Goal: Task Accomplishment & Management: Manage account settings

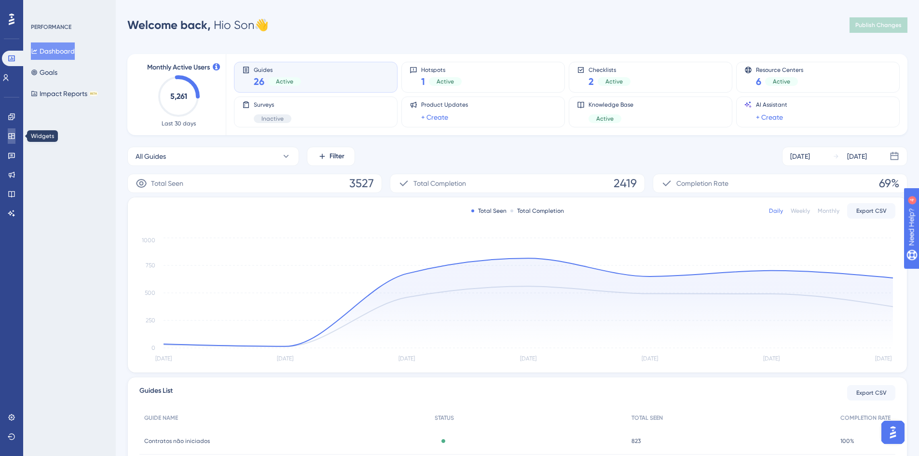
click at [11, 139] on icon at bounding box center [11, 136] width 6 height 6
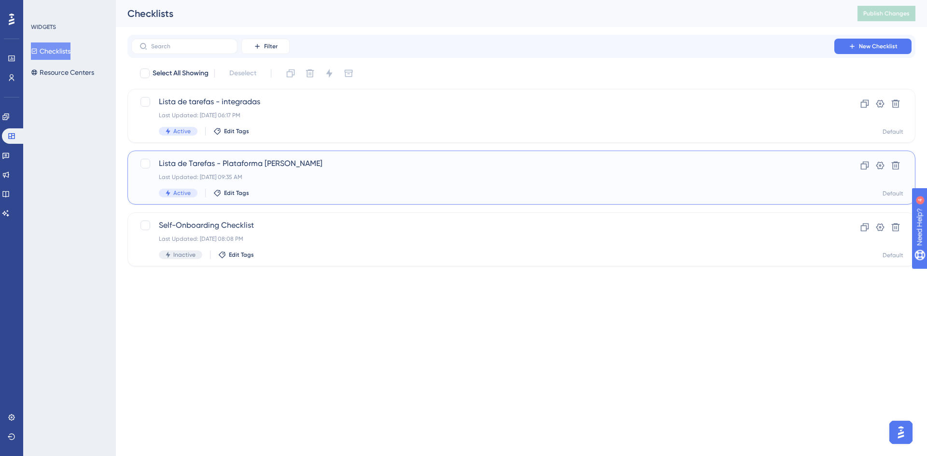
click at [255, 166] on span "Lista de Tarefas - Plataforma [PERSON_NAME]" at bounding box center [483, 164] width 648 height 12
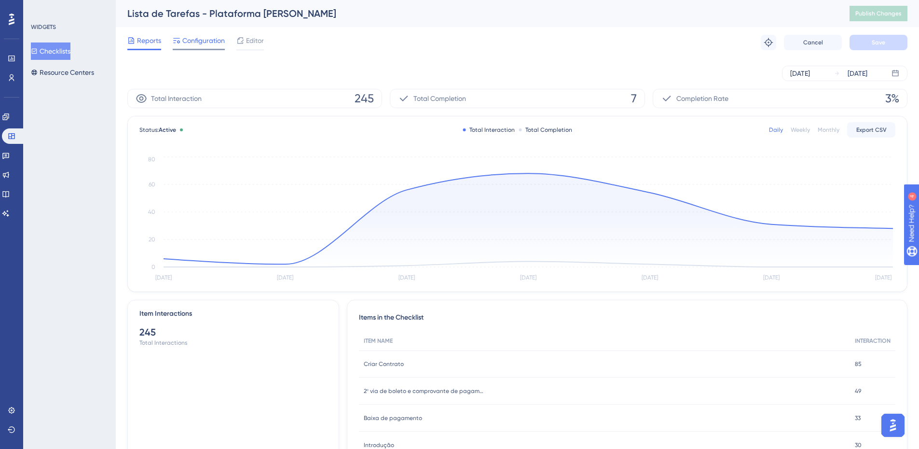
click at [193, 40] on span "Configuration" at bounding box center [203, 41] width 42 height 12
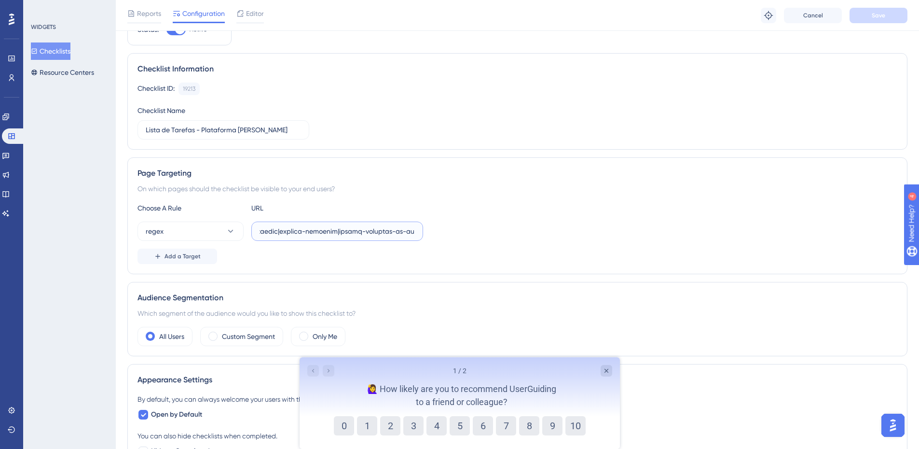
scroll to position [0, 19387]
drag, startPoint x: 344, startPoint y: 230, endPoint x: 872, endPoint y: 238, distance: 527.6
click at [872, 238] on div "regex" at bounding box center [518, 231] width 760 height 19
click at [395, 231] on input "text" at bounding box center [337, 231] width 155 height 11
paste input "|colegio-talles-de-mileto|[GEOGRAPHIC_DATA]-centro-educacional|[GEOGRAPHIC_DATA…"
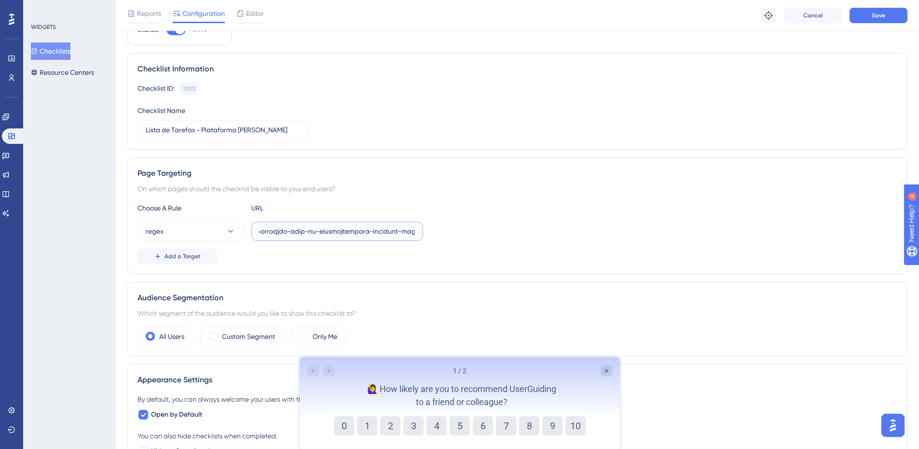
scroll to position [0, 20532]
type input "^(https:\/\/(payment|escolas)\.olaisaac\.(io|dev)\/(escola-demonstracao-(1|2)|e…"
click at [548, 205] on div "Choose A Rule URL" at bounding box center [518, 208] width 760 height 12
click at [867, 19] on button "Save" at bounding box center [879, 15] width 58 height 15
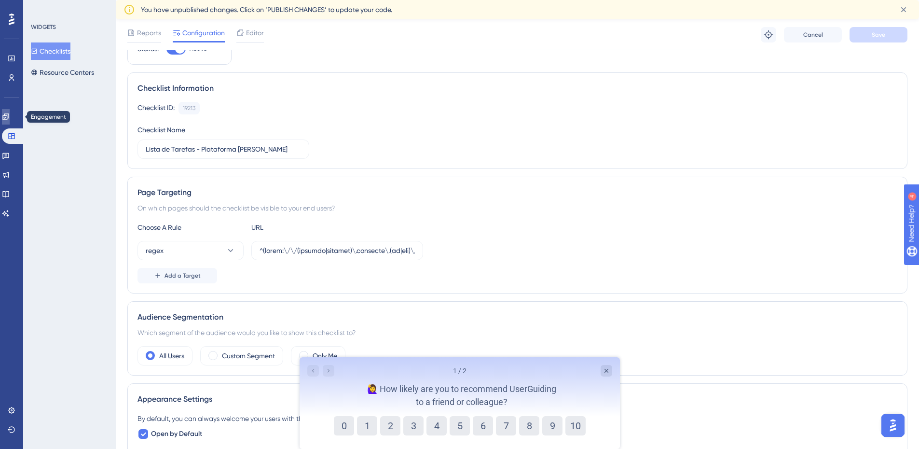
click at [10, 116] on icon at bounding box center [6, 117] width 8 height 8
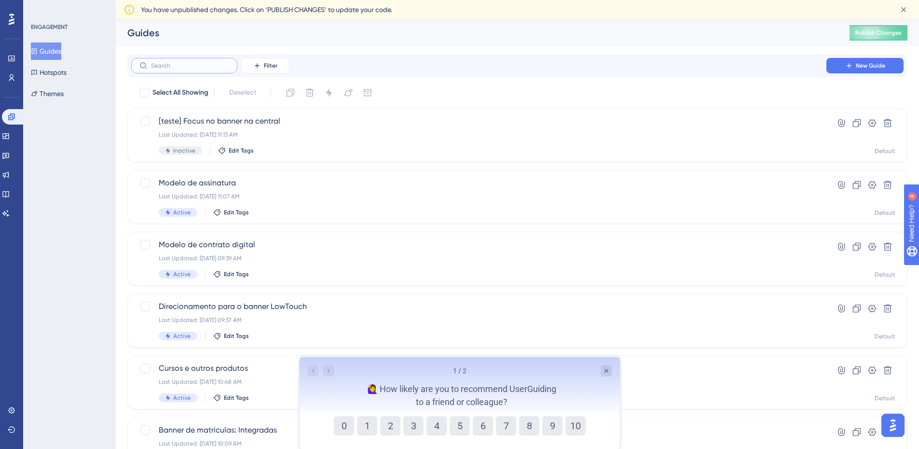
click at [183, 68] on input "text" at bounding box center [190, 65] width 78 height 7
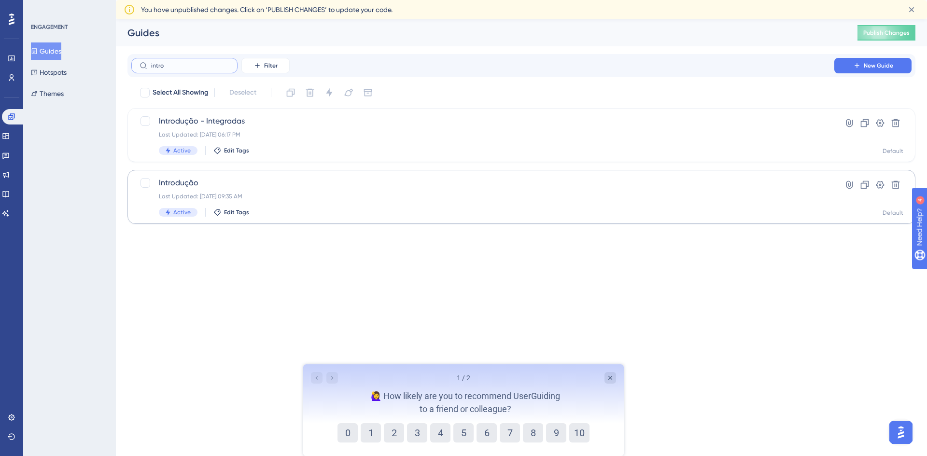
type input "intro"
click at [245, 183] on span "Introdução" at bounding box center [483, 183] width 648 height 12
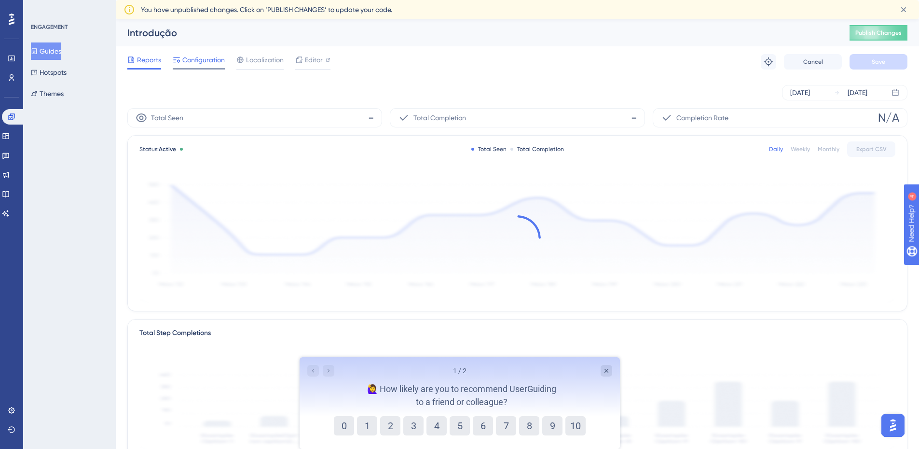
click at [215, 61] on span "Configuration" at bounding box center [203, 60] width 42 height 12
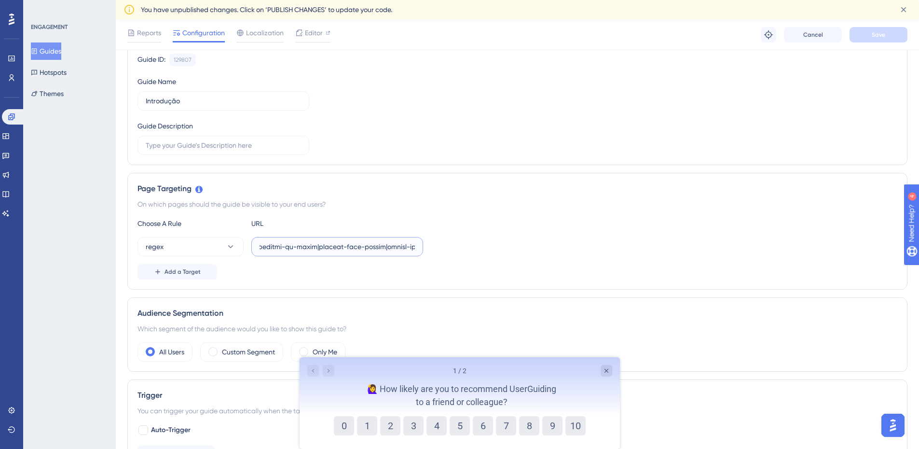
scroll to position [0, 19387]
drag, startPoint x: 646, startPoint y: 230, endPoint x: 721, endPoint y: 228, distance: 75.3
click at [721, 228] on div "Choose A Rule URL regex Add a Target" at bounding box center [518, 249] width 760 height 62
click at [396, 245] on input "text" at bounding box center [337, 246] width 155 height 11
paste input "|colegio-talles-de-mileto|[GEOGRAPHIC_DATA]-centro-educacional|[GEOGRAPHIC_DATA…"
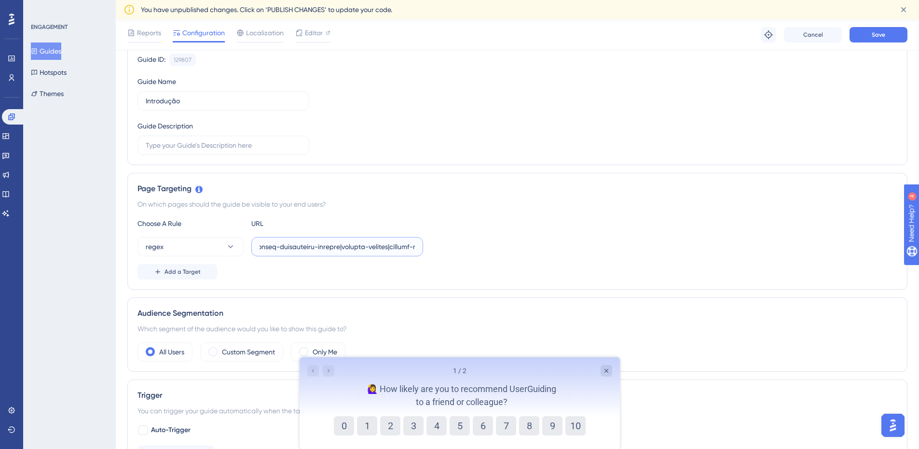
scroll to position [0, 20526]
type input "^(https:\/\/(payment|escolas)\.olaisaac\.(io|dev)\/(escola-demonstracao-(1|2)|e…"
click at [546, 236] on div "Choose A Rule URL regex Add a Target" at bounding box center [518, 249] width 760 height 62
click at [874, 26] on div "Reports Configuration Localization Editor Troubleshoot Cancel Save" at bounding box center [518, 34] width 804 height 31
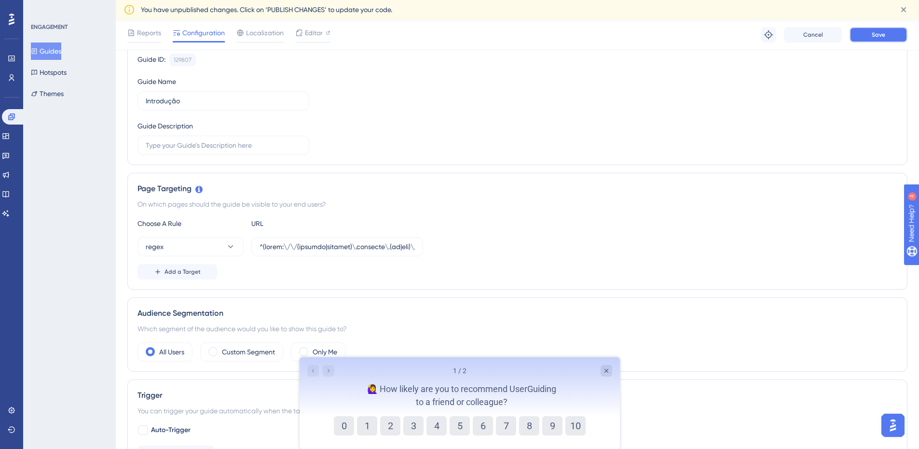
click at [875, 31] on span "Save" at bounding box center [879, 35] width 14 height 8
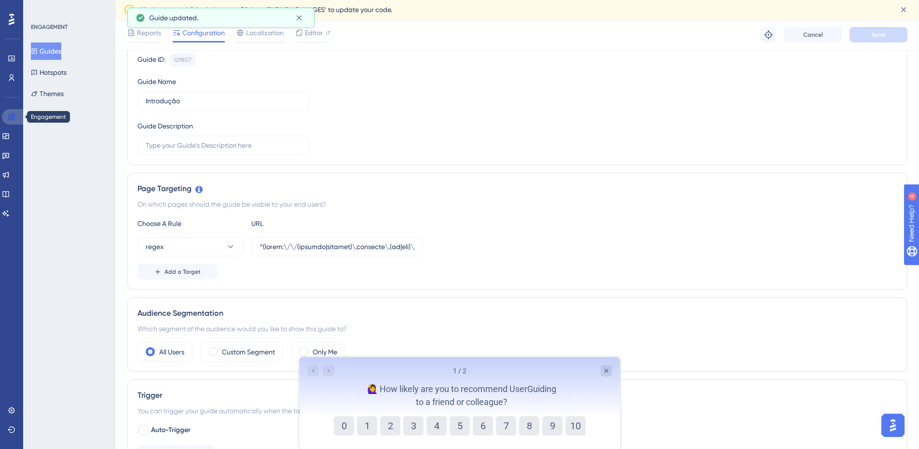
click at [11, 115] on icon at bounding box center [11, 116] width 6 height 6
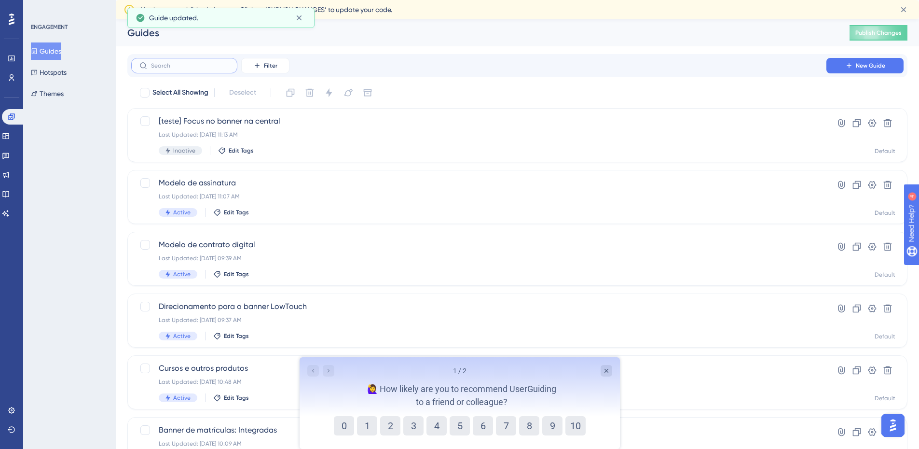
click at [161, 68] on input "text" at bounding box center [190, 65] width 78 height 7
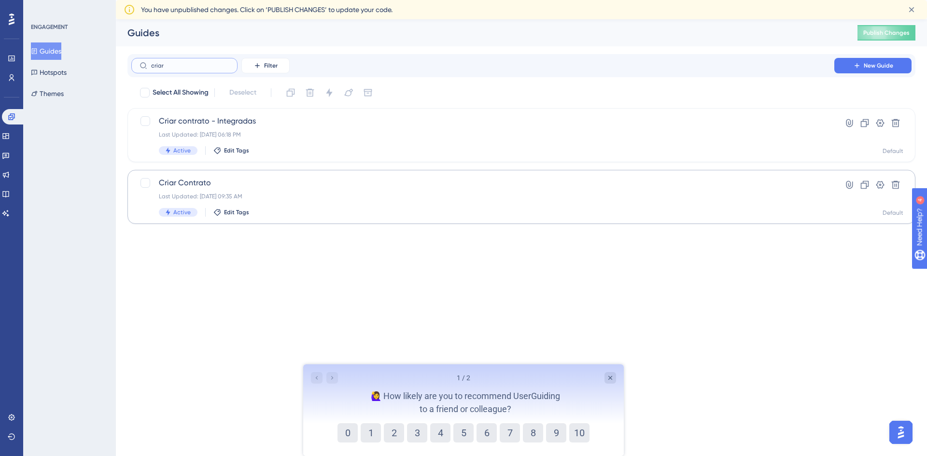
type input "criar"
click at [248, 184] on span "Criar Contrato" at bounding box center [483, 183] width 648 height 12
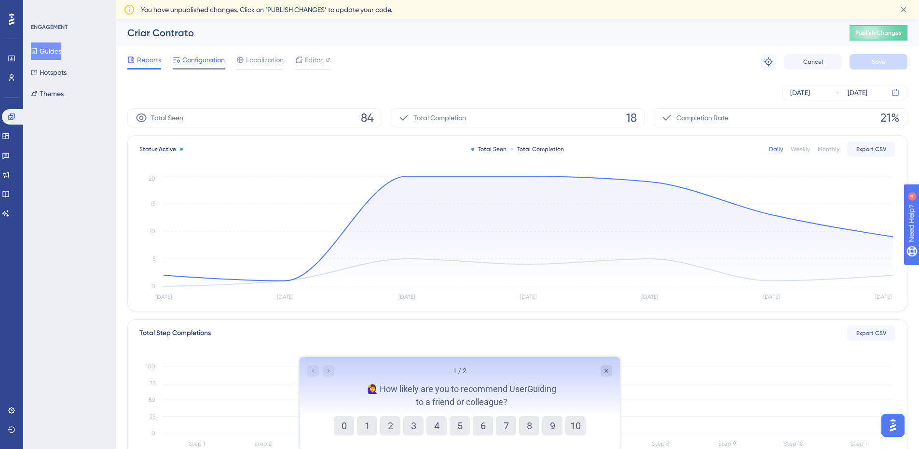
click at [209, 65] on span "Configuration" at bounding box center [203, 60] width 42 height 12
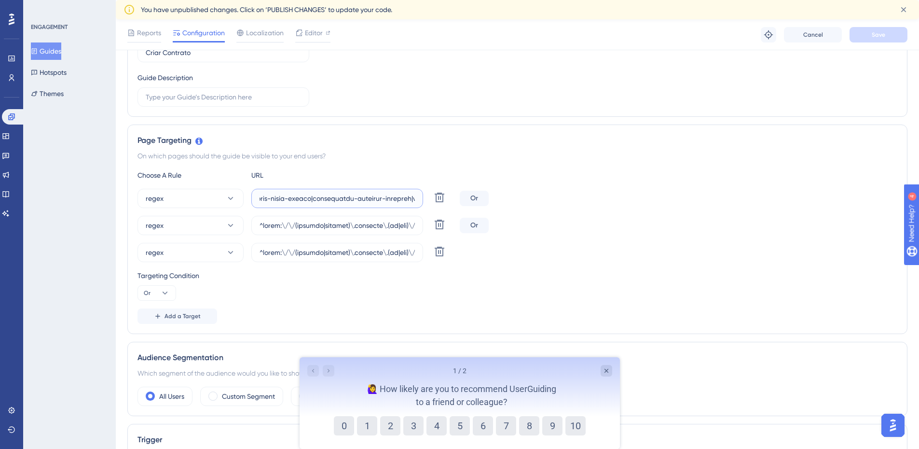
scroll to position [0, 19387]
drag, startPoint x: 390, startPoint y: 196, endPoint x: 707, endPoint y: 180, distance: 316.6
click at [707, 180] on div "Choose A Rule URL regex Delete Or regex Delete Or regex Delete Targeting Condit…" at bounding box center [518, 246] width 760 height 154
click at [396, 197] on input "text" at bounding box center [337, 198] width 155 height 11
paste input "|colegio-talles-de-mileto|[GEOGRAPHIC_DATA]-centro-educacional|[GEOGRAPHIC_DATA…"
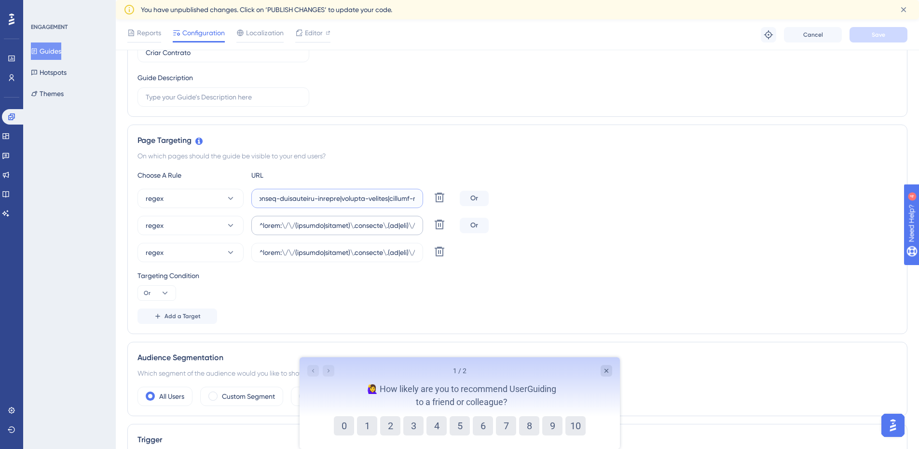
scroll to position [0, 20526]
type input "^(https:\/\/(payment|escolas)\.olaisaac\.(io|dev)\/(escola-demonstracao-(1|2)|e…"
drag, startPoint x: 390, startPoint y: 226, endPoint x: 708, endPoint y: 230, distance: 317.6
click at [708, 230] on div "regex Delete Or" at bounding box center [518, 225] width 760 height 19
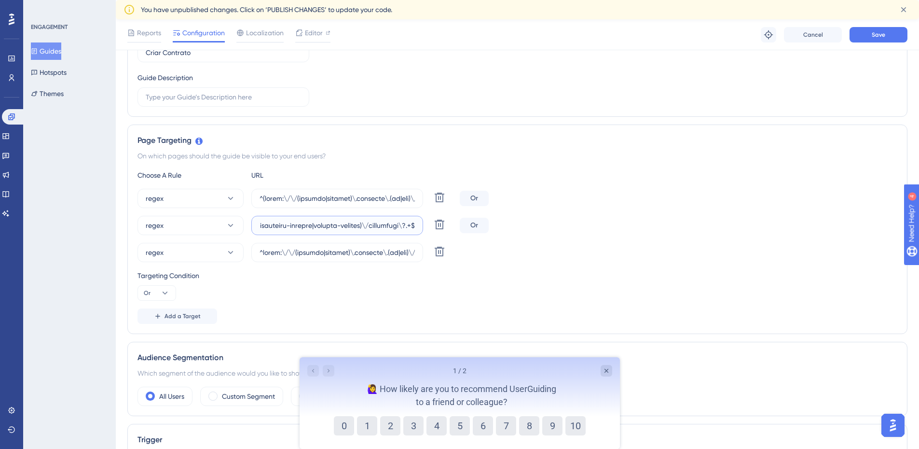
click at [356, 228] on input "text" at bounding box center [337, 225] width 155 height 11
paste input "|colegio-talles-de-mileto|[GEOGRAPHIC_DATA]-centro-educacional|[GEOGRAPHIC_DATA…"
type input "^https:\/\/(payment|escolas)\.olaisaac\.(io|dev)\/(escola-demonstracao-(1|2)|es…"
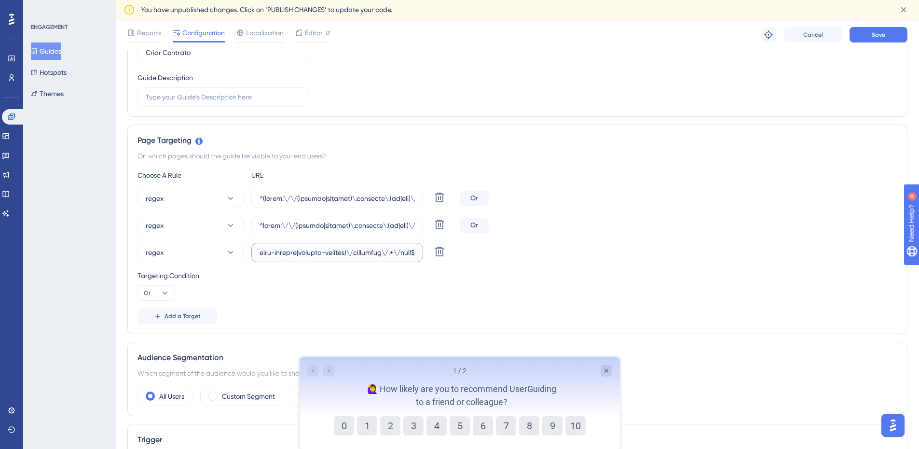
drag, startPoint x: 380, startPoint y: 255, endPoint x: 698, endPoint y: 270, distance: 318.4
click at [698, 270] on div "Choose A Rule URL regex Delete Or regex Delete Or regex Delete Targeting Condit…" at bounding box center [518, 246] width 760 height 154
click at [338, 252] on input "text" at bounding box center [337, 252] width 155 height 11
click at [337, 250] on input "text" at bounding box center [337, 252] width 155 height 11
paste input "|colegio-talles-de-mileto|[GEOGRAPHIC_DATA]-centro-educacional|[GEOGRAPHIC_DATA…"
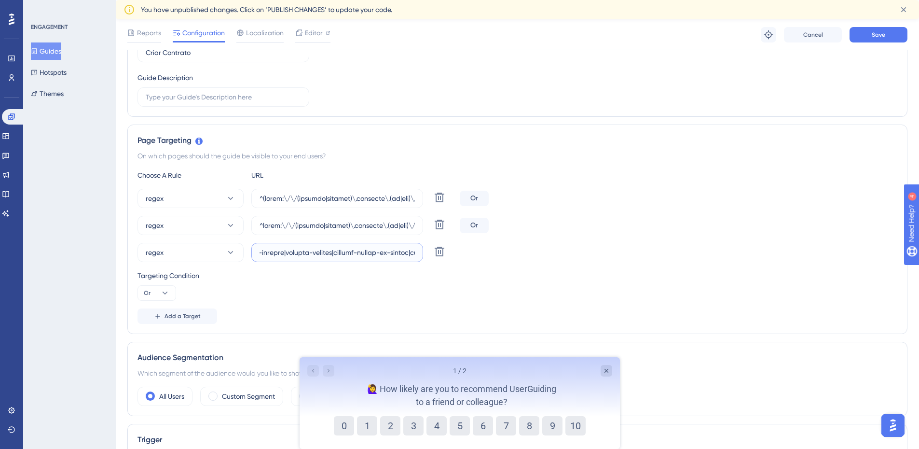
scroll to position [0, 20524]
type input "^https:\/\/(payment|escolas)\.olaisaac\.(io|dev)\/(escola-demonstracao-(1|2)|es…"
click at [594, 306] on div "Choose A Rule URL regex Delete Or regex Delete Or regex Delete Targeting Condit…" at bounding box center [518, 246] width 760 height 154
click at [892, 39] on button "Save" at bounding box center [879, 34] width 58 height 15
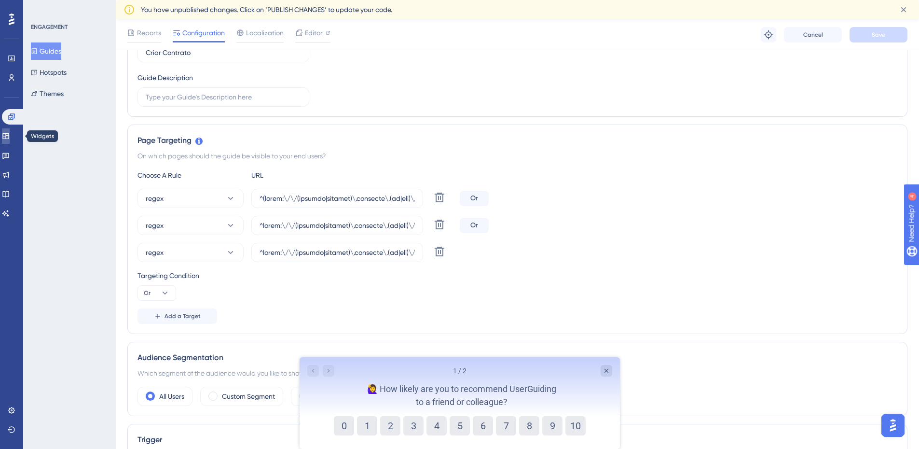
click at [9, 137] on icon at bounding box center [5, 136] width 6 height 6
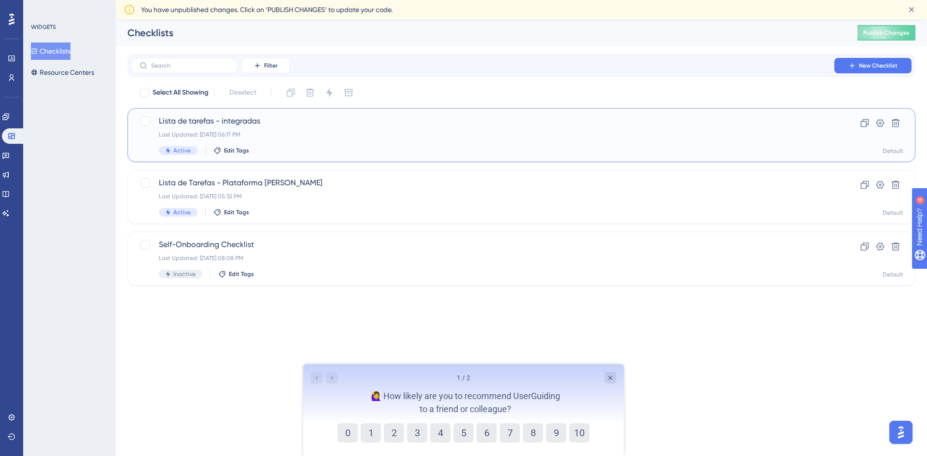
click at [261, 125] on span "Lista de tarefas - integradas" at bounding box center [483, 121] width 648 height 12
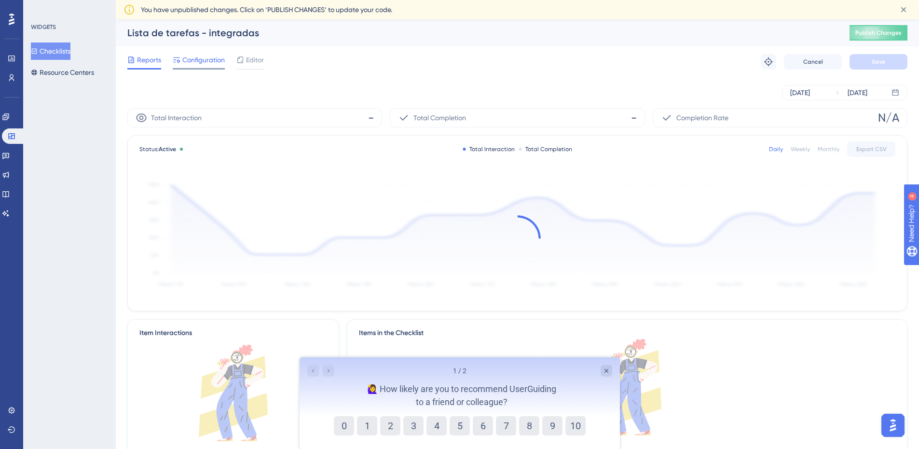
click at [189, 60] on span "Configuration" at bounding box center [203, 60] width 42 height 12
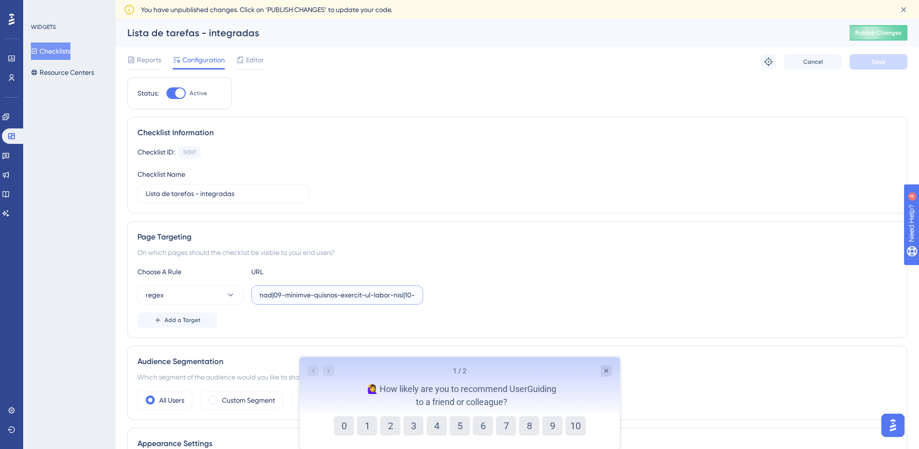
scroll to position [0, 8296]
drag, startPoint x: 361, startPoint y: 294, endPoint x: 783, endPoint y: 280, distance: 422.5
click at [783, 280] on div "Choose A Rule URL regex Add a Target" at bounding box center [518, 297] width 760 height 62
click at [400, 292] on input "text" at bounding box center [337, 295] width 155 height 11
paste input "|academia-crista-de-boa-viagem-11-869-435-0001-93|colegio-[GEOGRAPHIC_DATA][PER…"
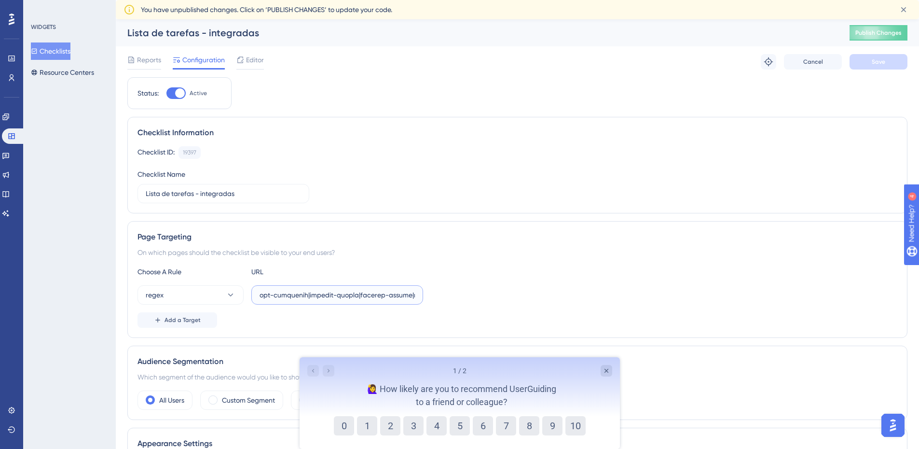
scroll to position [0, 9955]
type input "^lorem:\/\/(ipsumdo|sitamet)\.consecte\.(ad|eli)\/(sedd-ei-tem-incididu-u-labor…"
click at [637, 283] on div "Choose A Rule URL regex Add a Target" at bounding box center [518, 297] width 760 height 62
click at [891, 63] on button "Save" at bounding box center [879, 61] width 58 height 15
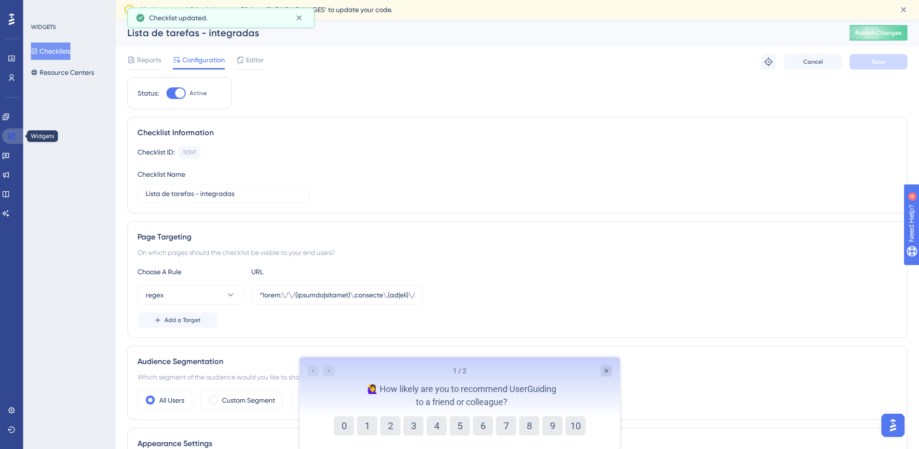
click at [12, 139] on icon at bounding box center [11, 136] width 6 height 6
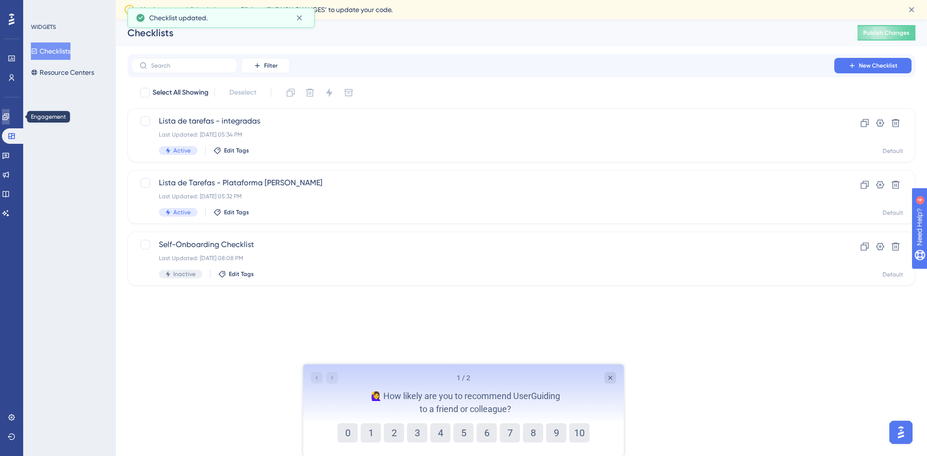
click at [10, 121] on link at bounding box center [6, 116] width 8 height 15
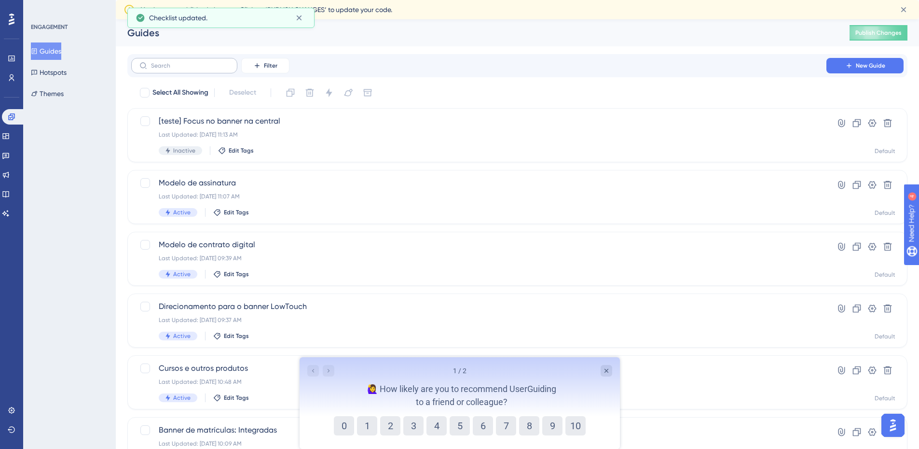
click at [158, 69] on label at bounding box center [184, 65] width 106 height 15
click at [158, 69] on input "text" at bounding box center [190, 65] width 78 height 7
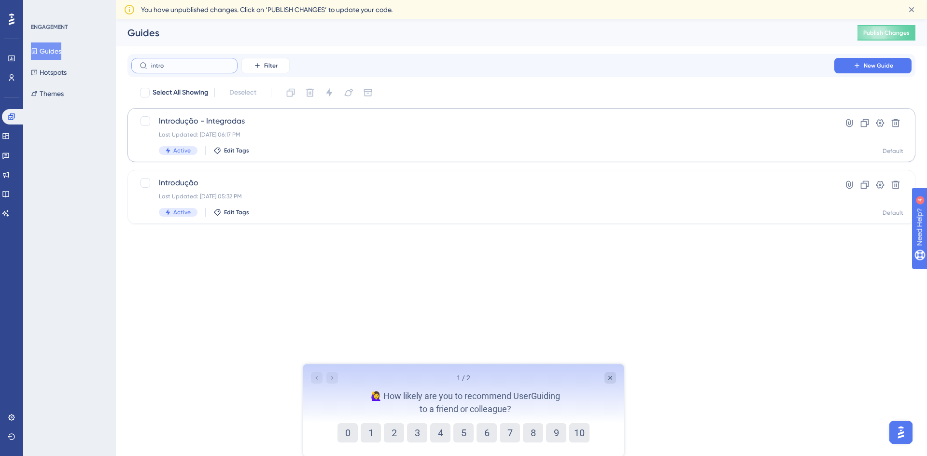
type input "intro"
click at [215, 137] on div "Last Updated: [DATE] 06:17 PM" at bounding box center [483, 135] width 648 height 8
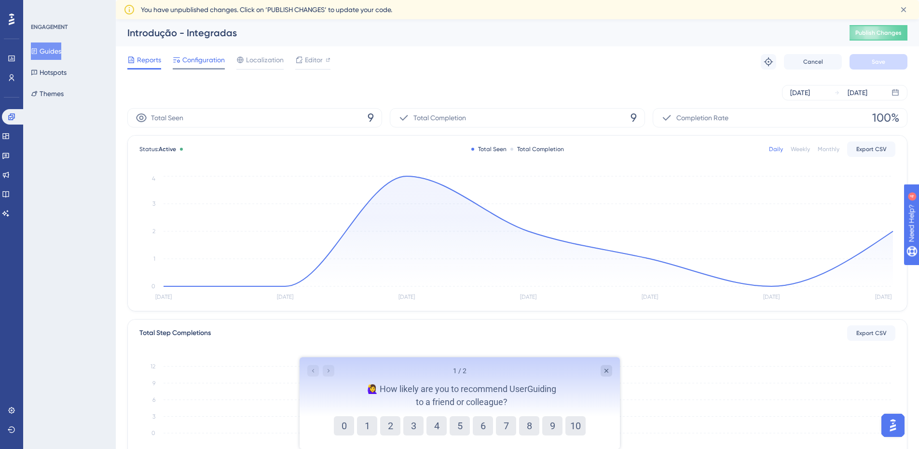
click at [186, 64] on span "Configuration" at bounding box center [203, 60] width 42 height 12
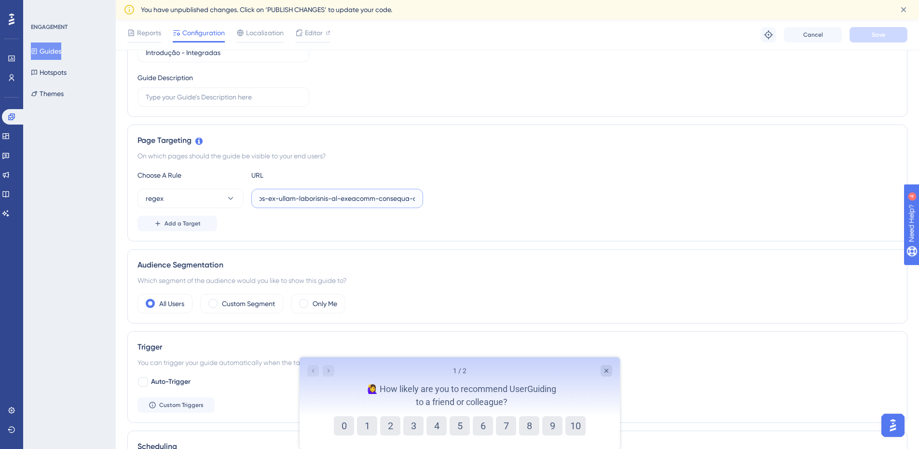
scroll to position [0, 8296]
drag, startPoint x: 564, startPoint y: 201, endPoint x: 669, endPoint y: 193, distance: 105.5
click at [669, 193] on div "regex" at bounding box center [518, 198] width 760 height 19
click at [399, 199] on input "text" at bounding box center [337, 198] width 155 height 11
paste input "|academia-crista-de-boa-viagem-11-869-435-0001-93|colegio-[GEOGRAPHIC_DATA][PER…"
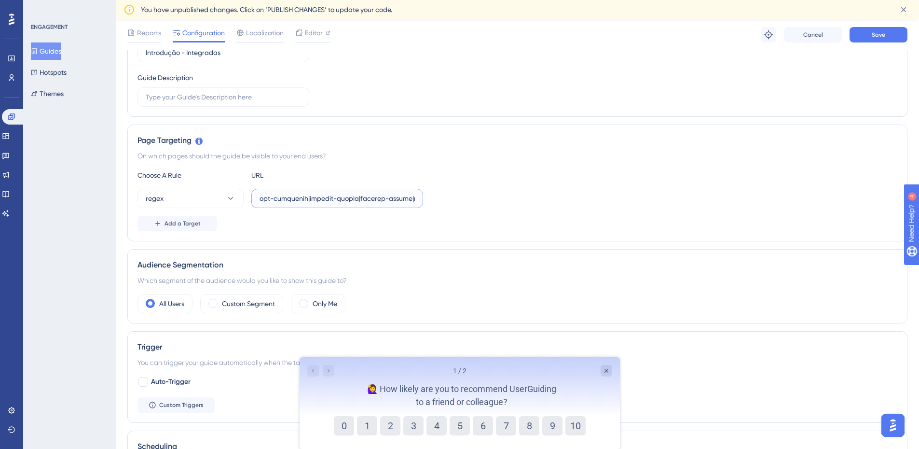
scroll to position [0, 9955]
type input "^lorem:\/\/(ipsumdo|sitamet)\.consecte\.(ad|eli)\/(sedd-ei-tem-incididu-u-labor…"
click at [564, 204] on div "regex" at bounding box center [518, 198] width 760 height 19
click at [894, 38] on button "Save" at bounding box center [879, 34] width 58 height 15
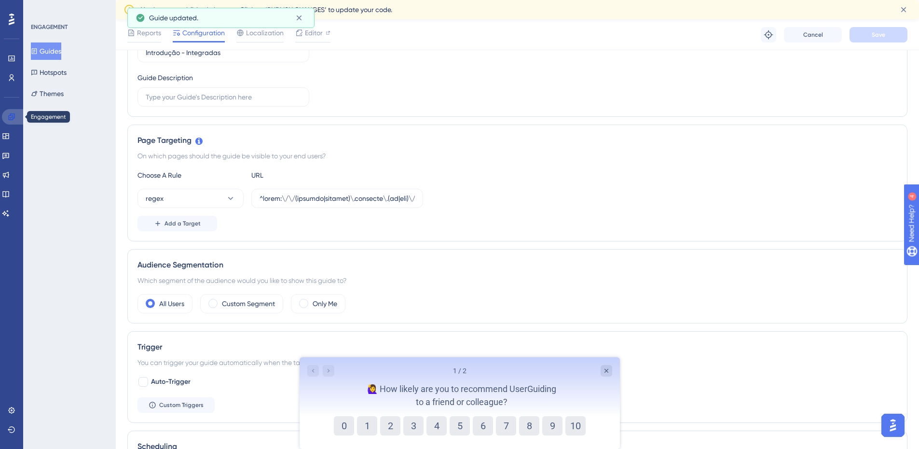
click at [5, 118] on link at bounding box center [13, 116] width 23 height 15
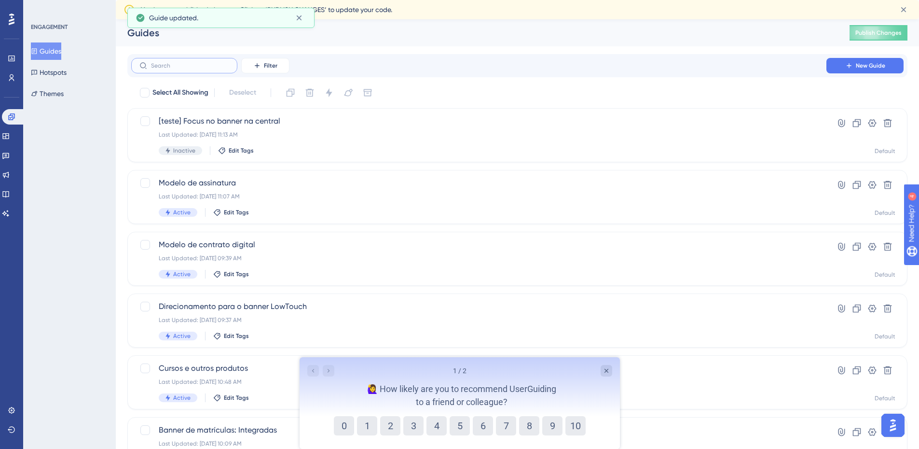
click at [158, 68] on input "text" at bounding box center [190, 65] width 78 height 7
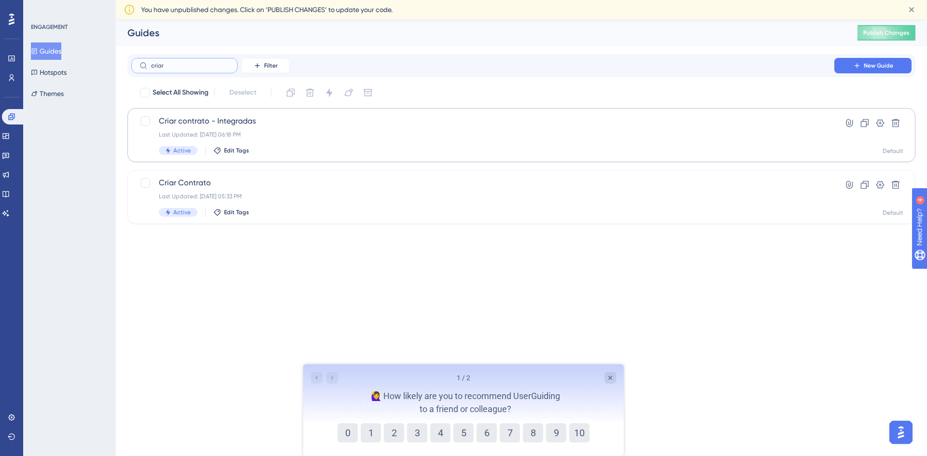
type input "criar"
click at [223, 128] on div "Criar contrato - Integradas Last Updated: [DATE] 06:18 PM Active Edit Tags" at bounding box center [483, 135] width 648 height 40
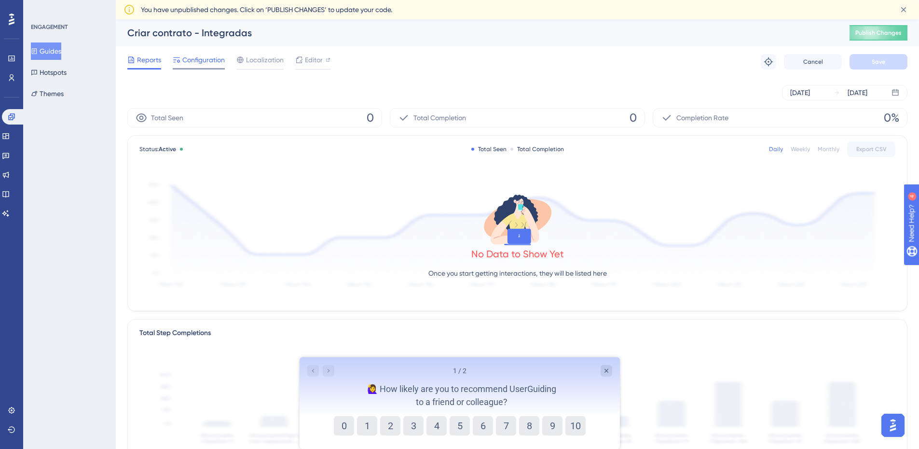
click at [202, 63] on span "Configuration" at bounding box center [203, 60] width 42 height 12
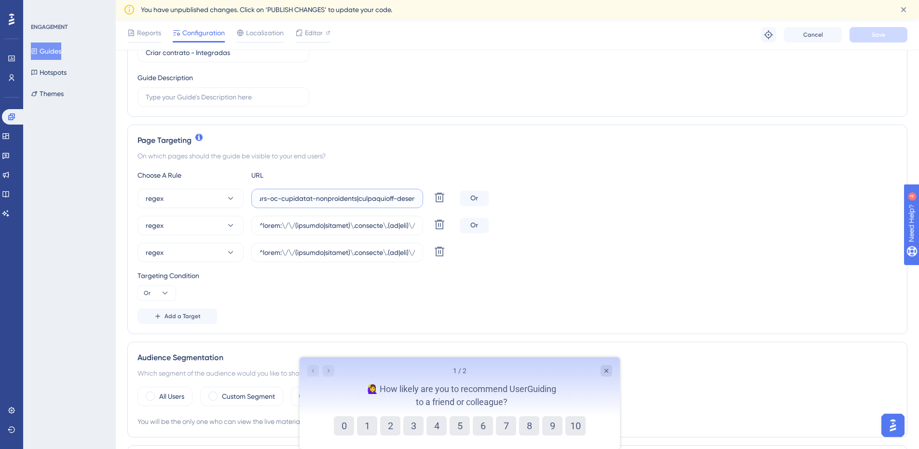
scroll to position [0, 8296]
drag, startPoint x: 375, startPoint y: 196, endPoint x: 620, endPoint y: 181, distance: 245.6
click at [620, 181] on div "Choose A Rule URL regex Delete Or regex Delete Or regex Delete Targeting Condit…" at bounding box center [518, 246] width 760 height 154
click at [399, 197] on input "text" at bounding box center [337, 198] width 155 height 11
click at [398, 200] on input "text" at bounding box center [337, 198] width 155 height 11
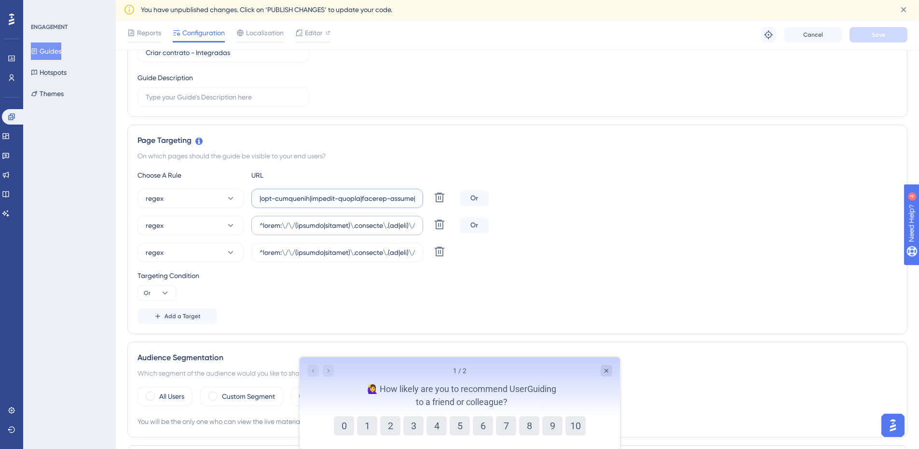
paste input "|academia-crista-de-boa-viagem-11-869-435-0001-93|colegio-[GEOGRAPHIC_DATA][PER…"
type input "^lorem:\/\/(ipsumdo|sitamet)\.consecte\.(ad|eli)\/(sedd-ei-tem-incididu-u-labor…"
drag, startPoint x: 390, startPoint y: 226, endPoint x: 615, endPoint y: 232, distance: 226.0
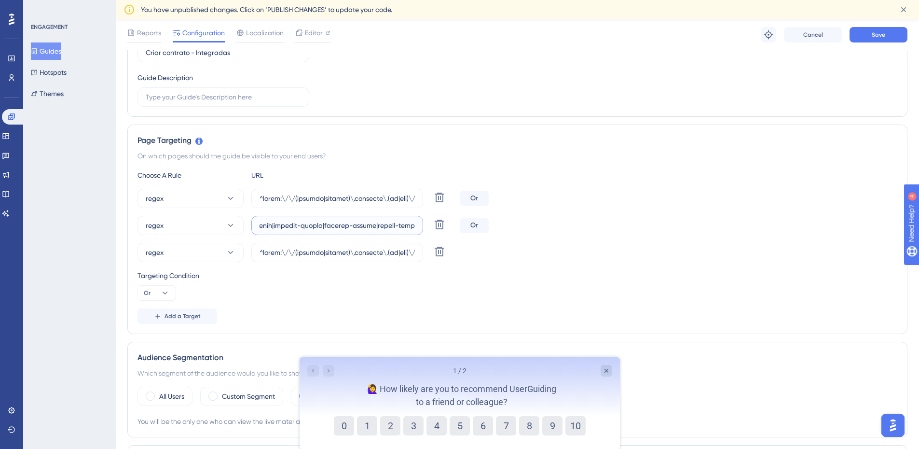
click at [615, 232] on div "regex Delete Or" at bounding box center [518, 225] width 760 height 19
click at [361, 224] on input "text" at bounding box center [337, 225] width 155 height 11
paste input "|academia-crista-de-boa-viagem-11-869-435-0001-93|colegio-[GEOGRAPHIC_DATA][PER…"
type input "^lorem:\/\/(ipsumdo|sitamet)\.consecte\.(ad|eli)\/(sedd-ei-tem-incididu-u-labor…"
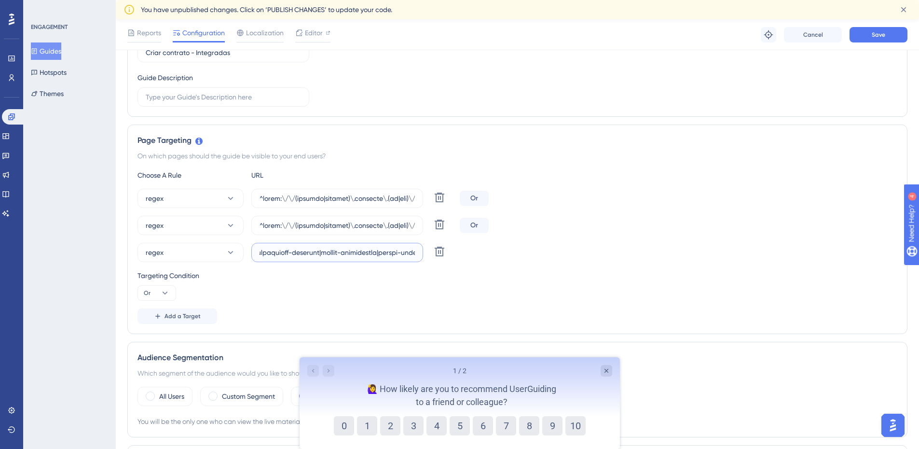
scroll to position [0, 8353]
drag, startPoint x: 376, startPoint y: 251, endPoint x: 605, endPoint y: 257, distance: 229.8
click at [605, 257] on div "regex Delete" at bounding box center [518, 252] width 760 height 19
click at [341, 251] on input "text" at bounding box center [337, 252] width 155 height 11
paste input "|academia-crista-de-boa-viagem-11-869-435-0001-93|colegio-[GEOGRAPHIC_DATA][PER…"
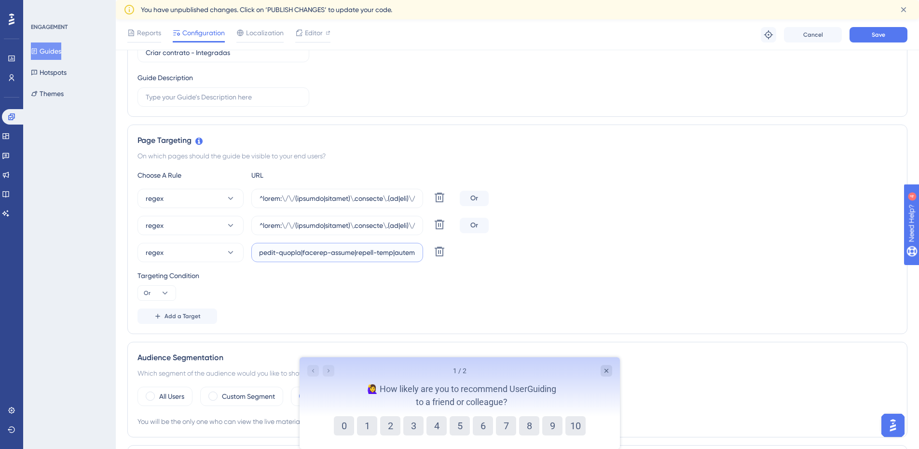
scroll to position [0, 9955]
type input "^lorem:\/\/(ipsumdo|sitamet)\.consecte\.(ad|eli)\/(sedd-ei-tem-incididu-u-labor…"
click at [458, 301] on div "Choose A Rule URL regex Delete Or regex Delete Or regex Delete Targeting Condit…" at bounding box center [518, 246] width 760 height 154
click at [868, 35] on button "Save" at bounding box center [879, 34] width 58 height 15
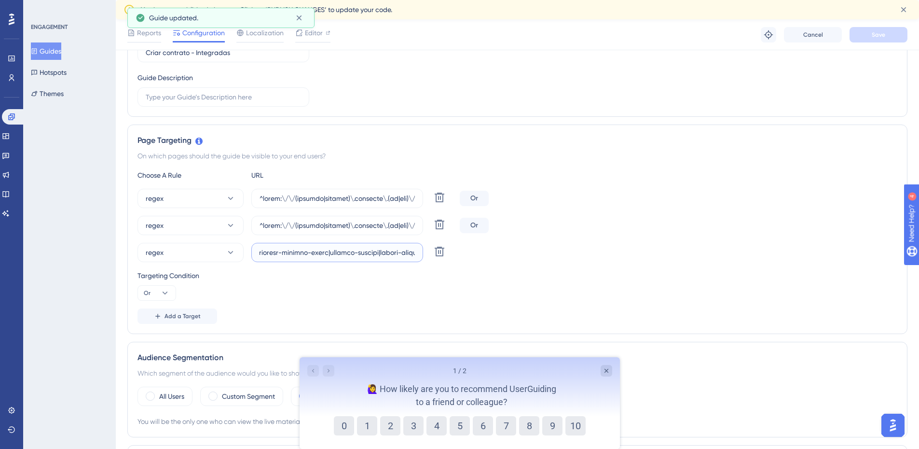
scroll to position [0, 10028]
drag, startPoint x: 386, startPoint y: 249, endPoint x: 773, endPoint y: 254, distance: 387.1
click at [773, 254] on div "regex Delete" at bounding box center [518, 252] width 760 height 19
click at [318, 252] on input "text" at bounding box center [337, 252] width 155 height 11
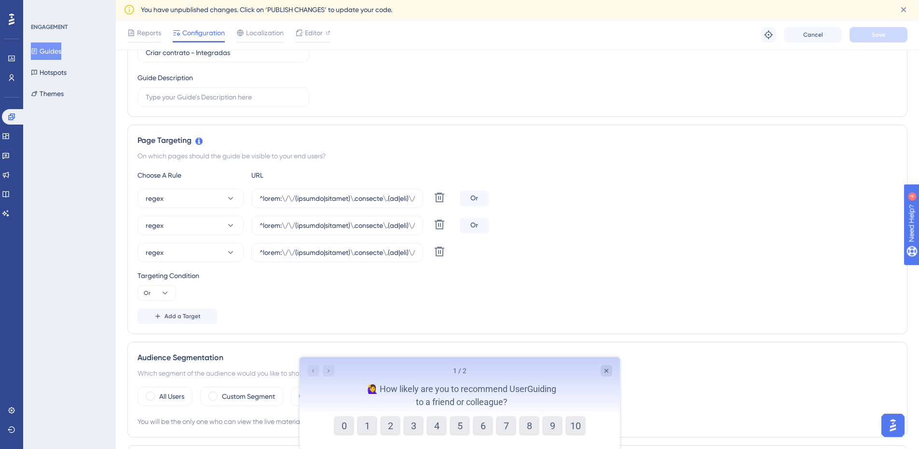
click at [353, 304] on div "Choose A Rule URL regex Delete Or regex Delete Or regex Delete Targeting Condit…" at bounding box center [518, 246] width 760 height 154
click at [9, 117] on icon at bounding box center [12, 117] width 8 height 8
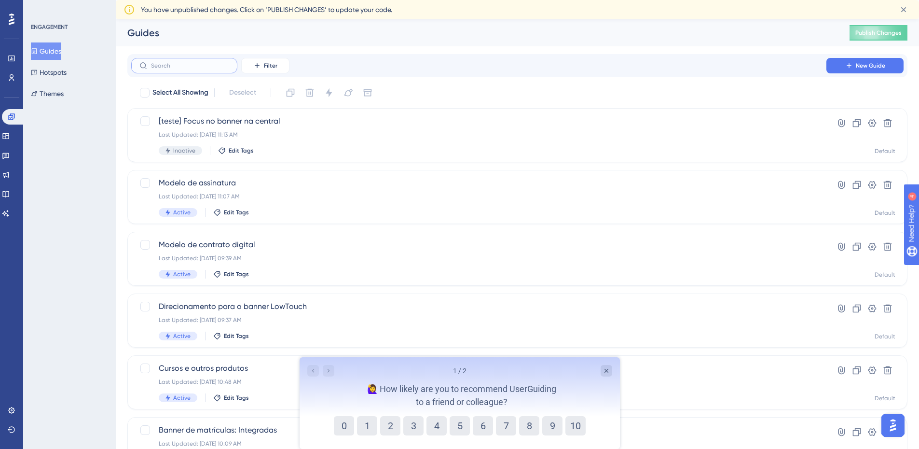
click at [202, 68] on input "text" at bounding box center [190, 65] width 78 height 7
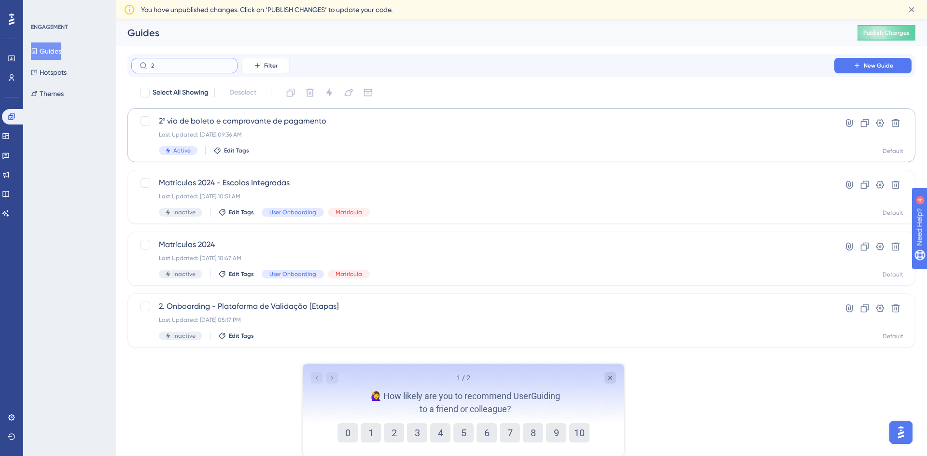
type input "2"
click at [216, 122] on span "2º via de boleto e comprovante de pagamento" at bounding box center [483, 121] width 648 height 12
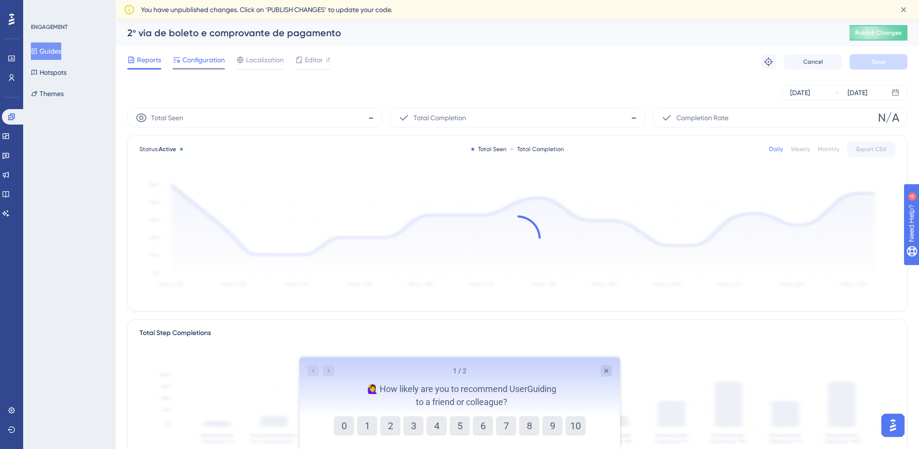
click at [195, 61] on span "Configuration" at bounding box center [203, 60] width 42 height 12
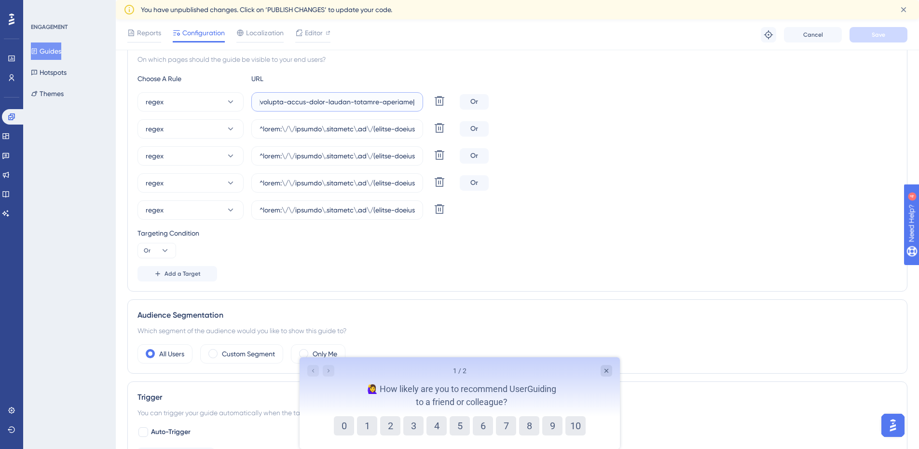
scroll to position [0, 27663]
drag, startPoint x: 376, startPoint y: 100, endPoint x: 707, endPoint y: 117, distance: 331.0
click at [707, 117] on div "regex Delete Or regex [PERSON_NAME] regex Delete Or regex Delete Or regex Delete" at bounding box center [518, 155] width 760 height 127
click at [397, 102] on input "text" at bounding box center [337, 102] width 155 height 11
paste input "|colegio-talles-de-mileto|[GEOGRAPHIC_DATA]-centro-educacional|[GEOGRAPHIC_DATA…"
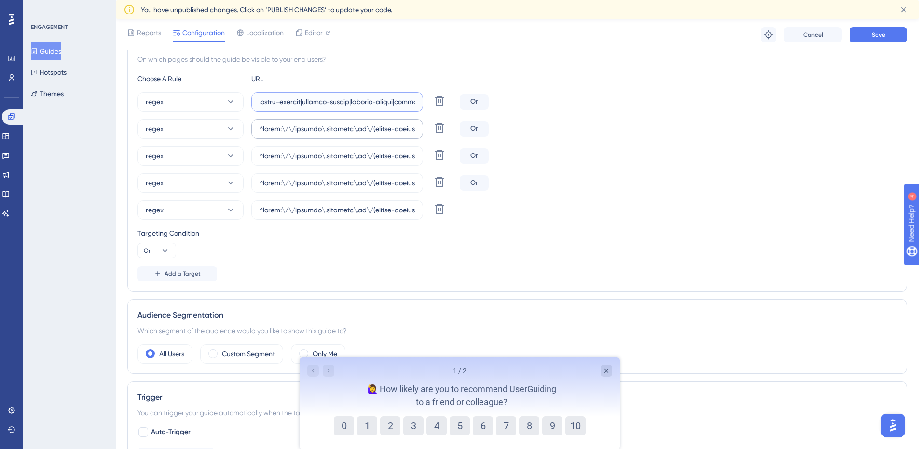
scroll to position [0, 30477]
type input "^(https:\/\/(payment|escolas)\.olaisaac\.(io|dev)\/(escola-demonstracao-(1|2)|e…"
drag, startPoint x: 364, startPoint y: 131, endPoint x: 677, endPoint y: 135, distance: 313.3
click at [677, 135] on div "regex Delete Or" at bounding box center [518, 128] width 760 height 19
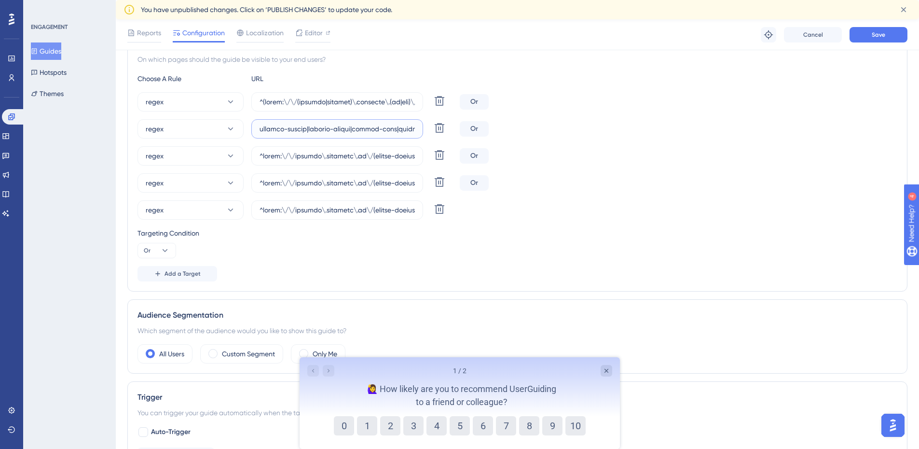
click at [355, 125] on input "text" at bounding box center [337, 129] width 155 height 11
paste input "|colegio-talles-de-mileto|[GEOGRAPHIC_DATA]-centro-educacional|[GEOGRAPHIC_DATA…"
type input "^https:\/\/payment\.olaisaac\.io\/(escola-demonstracao-(1|2)|escola-[PERSON_NAM…"
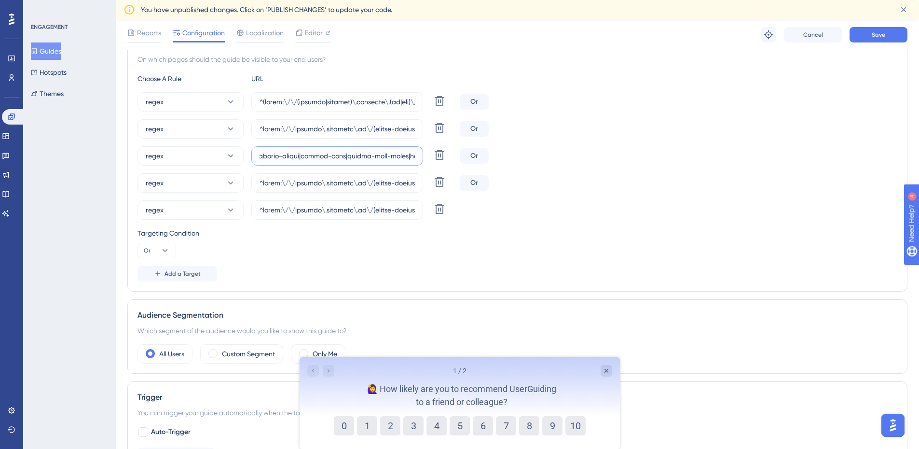
drag, startPoint x: 370, startPoint y: 158, endPoint x: 727, endPoint y: 164, distance: 356.7
click at [727, 164] on div "regex Delete Or" at bounding box center [518, 155] width 760 height 19
click at [305, 154] on input "text" at bounding box center [337, 156] width 155 height 11
paste input "|colegio-talles-de-mileto|[GEOGRAPHIC_DATA]-centro-educacional|[GEOGRAPHIC_DATA…"
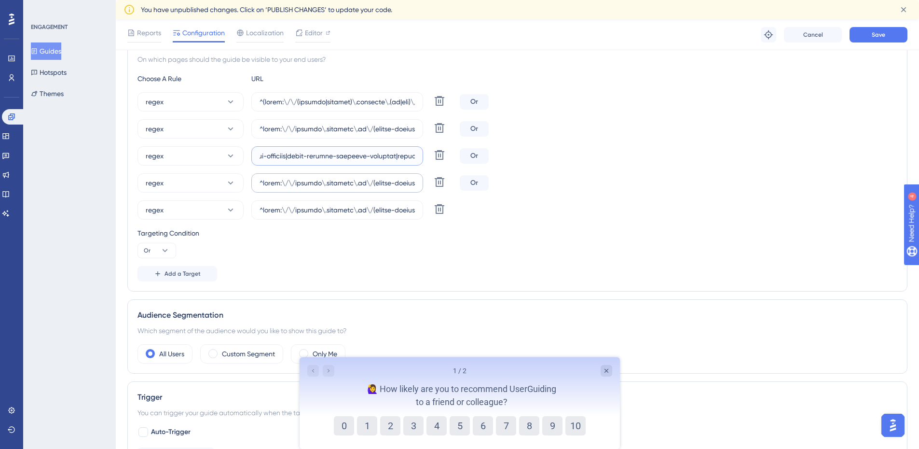
type input "^https:\/\/payment\.olaisaac\.io\/(escola-demonstracao-(1|2)|escola-[PERSON_NAM…"
drag, startPoint x: 331, startPoint y: 183, endPoint x: 796, endPoint y: 184, distance: 465.8
click at [796, 184] on div "regex Delete Or" at bounding box center [518, 182] width 760 height 19
click at [269, 182] on input "text" at bounding box center [337, 183] width 155 height 11
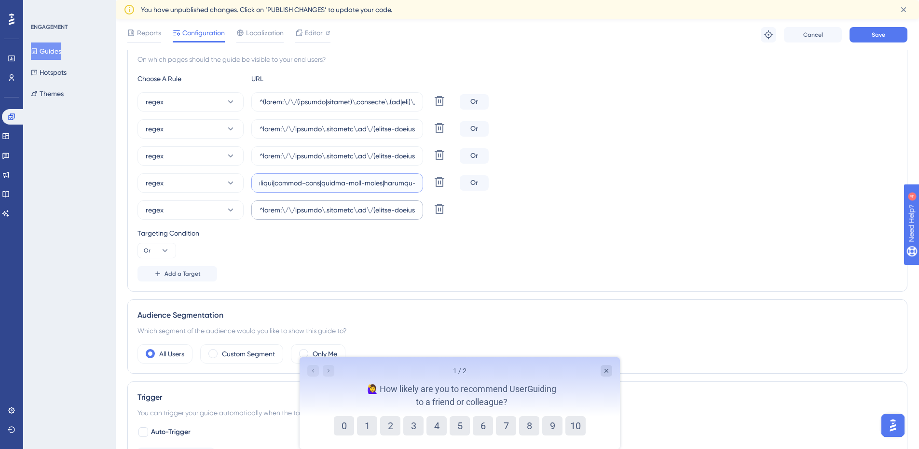
paste input "|colegio-talles-de-mileto|[GEOGRAPHIC_DATA]-centro-educacional|[GEOGRAPHIC_DATA…"
type input "^https:\/\/payment\.olaisaac\.io\/(escola-demonstracao-(1|2)|escola-[PERSON_NAM…"
drag, startPoint x: 336, startPoint y: 209, endPoint x: 832, endPoint y: 218, distance: 495.3
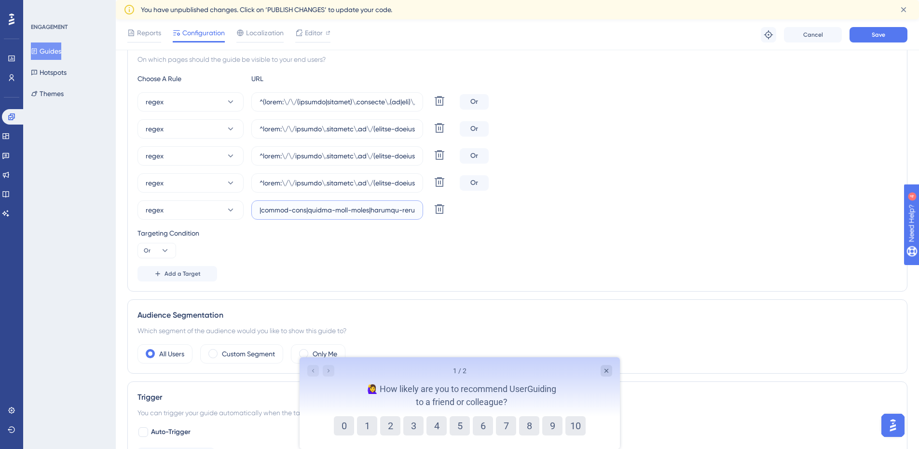
click at [832, 218] on div "regex Delete" at bounding box center [518, 209] width 760 height 19
click at [269, 210] on input "text" at bounding box center [337, 210] width 155 height 11
paste input "|colegio-talles-de-mileto|[GEOGRAPHIC_DATA]-centro-educacional|[GEOGRAPHIC_DATA…"
type input "^https:\/\/payment\.olaisaac\.io\/(escola-demonstracao-(1|2)|escola-[PERSON_NAM…"
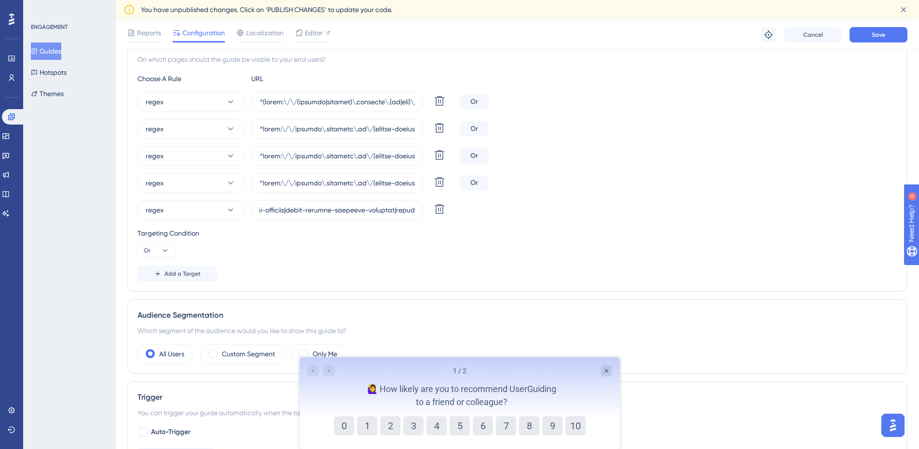
scroll to position [0, 0]
click at [566, 263] on div "Choose A Rule URL regex Delete Or regex [PERSON_NAME] regex Delete Or regex Del…" at bounding box center [518, 177] width 760 height 209
click at [871, 39] on button "Save" at bounding box center [879, 34] width 58 height 15
drag, startPoint x: 9, startPoint y: 119, endPoint x: 15, endPoint y: 118, distance: 5.9
click at [9, 119] on icon at bounding box center [12, 117] width 8 height 8
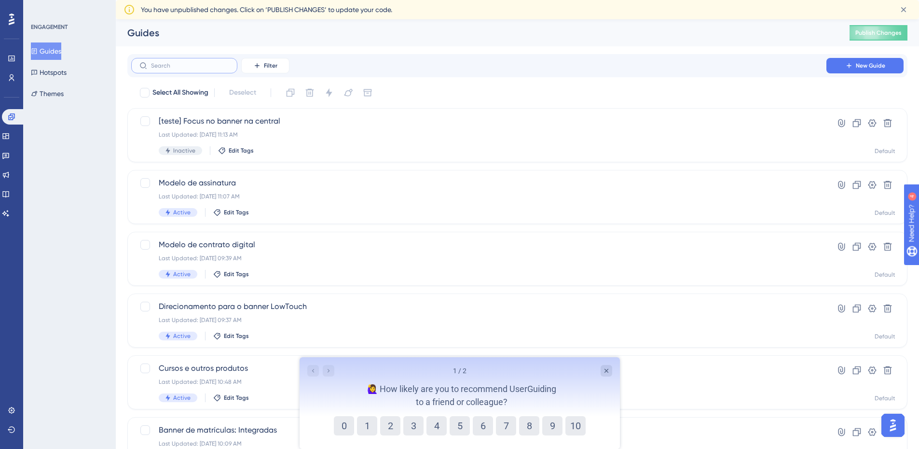
click at [159, 65] on input "text" at bounding box center [190, 65] width 78 height 7
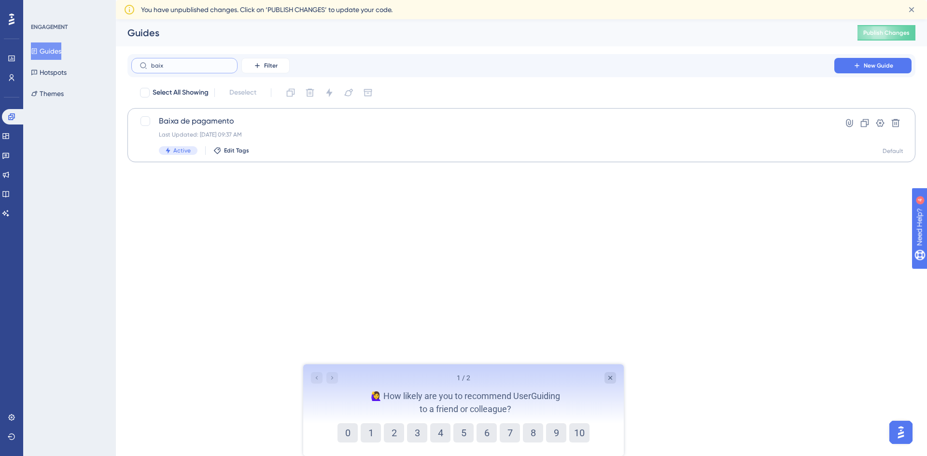
type input "baix"
click at [263, 125] on span "Baixa de pagamento" at bounding box center [483, 121] width 648 height 12
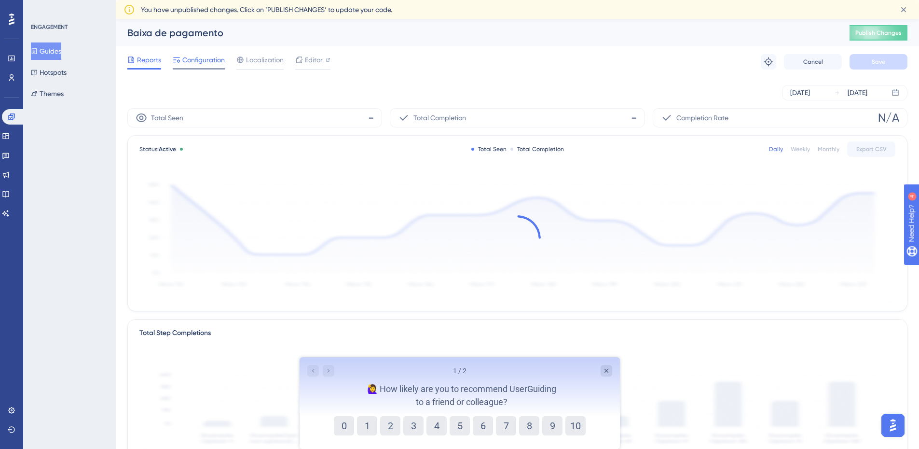
click at [212, 68] on div at bounding box center [199, 68] width 52 height 1
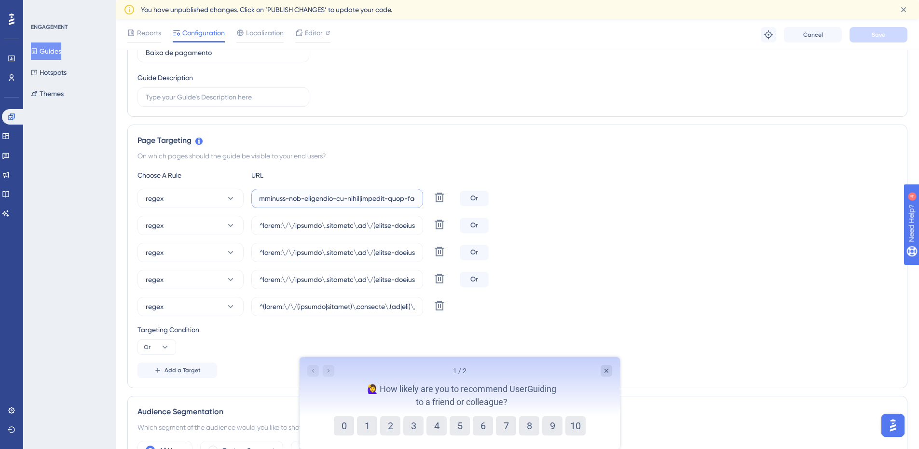
scroll to position [0, 27743]
drag, startPoint x: 360, startPoint y: 195, endPoint x: 728, endPoint y: 192, distance: 368.3
click at [728, 192] on div "regex Delete Or" at bounding box center [518, 198] width 760 height 19
click at [268, 197] on input "text" at bounding box center [337, 198] width 155 height 11
paste input "|colegio-talles-de-mileto|[GEOGRAPHIC_DATA]-centro-educacional|[GEOGRAPHIC_DATA…"
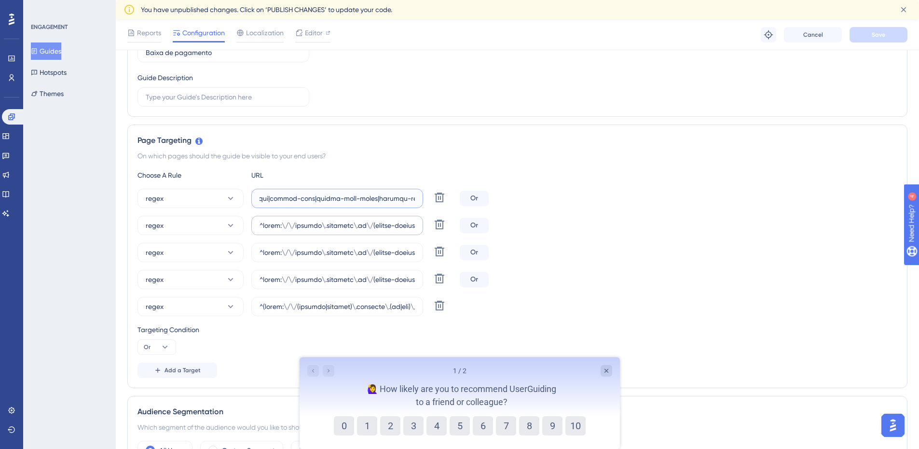
scroll to position [0, 30429]
type input "^https:\/\/payment\.olaisaac\.io\/(escola-demonstracao-(1|2)|escola-[PERSON_NAM…"
drag, startPoint x: 334, startPoint y: 223, endPoint x: 665, endPoint y: 211, distance: 330.8
click at [665, 211] on div "regex Delete Or regex [PERSON_NAME] regex Delete Or regex Delete Or regex Delete" at bounding box center [518, 252] width 760 height 127
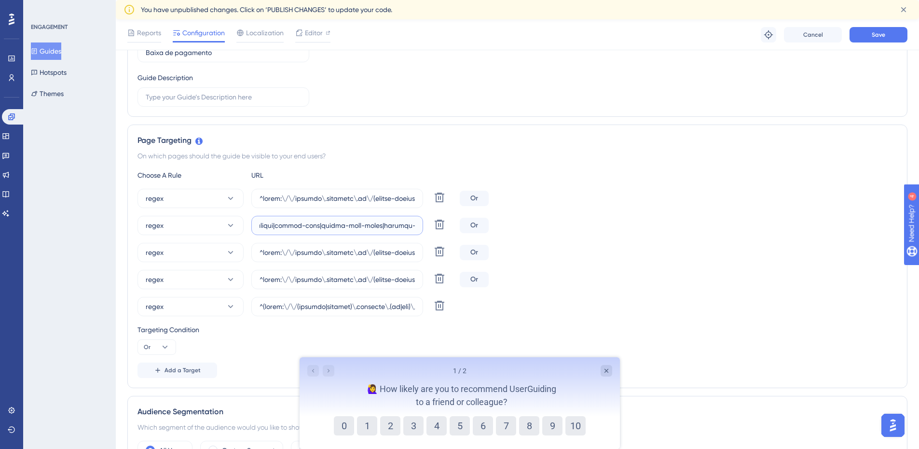
click at [269, 226] on input "text" at bounding box center [337, 225] width 155 height 11
paste input "|colegio-talles-de-mileto|[GEOGRAPHIC_DATA]-centro-educacional|[GEOGRAPHIC_DATA…"
type input "^https:\/\/payment\.olaisaac\.io\/(escola-demonstracao-(1|2)|escola-[PERSON_NAM…"
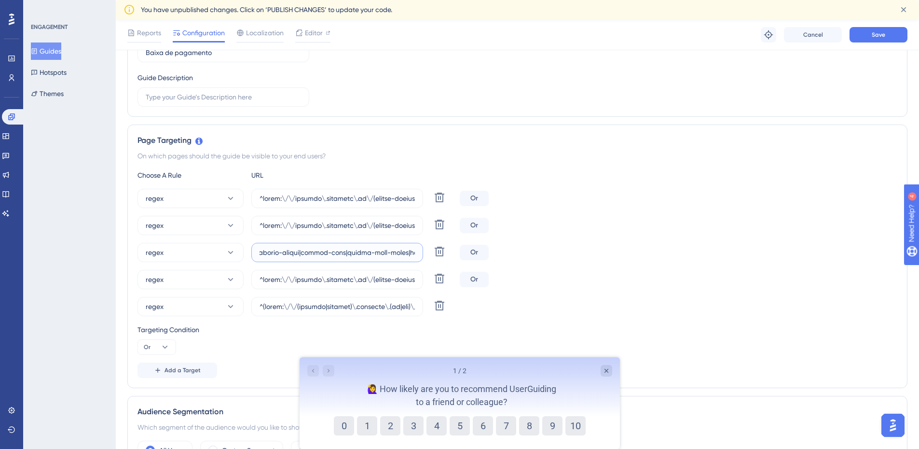
drag, startPoint x: 365, startPoint y: 254, endPoint x: 751, endPoint y: 246, distance: 385.2
click at [751, 246] on div "regex Delete Or" at bounding box center [518, 252] width 760 height 19
click at [306, 252] on input "text" at bounding box center [337, 252] width 155 height 11
paste input "|colegio-talles-de-mileto|[GEOGRAPHIC_DATA]-centro-educacional|[GEOGRAPHIC_DATA…"
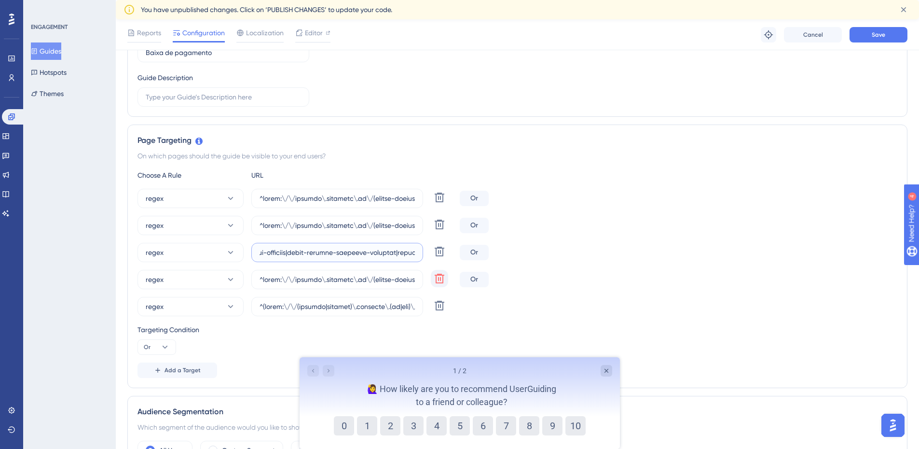
type input "^https:\/\/payment\.olaisaac\.io\/(escola-demonstracao-(1|2)|escola-[PERSON_NAM…"
drag, startPoint x: 433, startPoint y: 285, endPoint x: 747, endPoint y: 269, distance: 314.1
click at [747, 269] on div "regex Delete Or regex [PERSON_NAME] regex Delete Or regex Delete Or regex Delete" at bounding box center [518, 252] width 760 height 127
click at [357, 280] on input "text" at bounding box center [337, 279] width 155 height 11
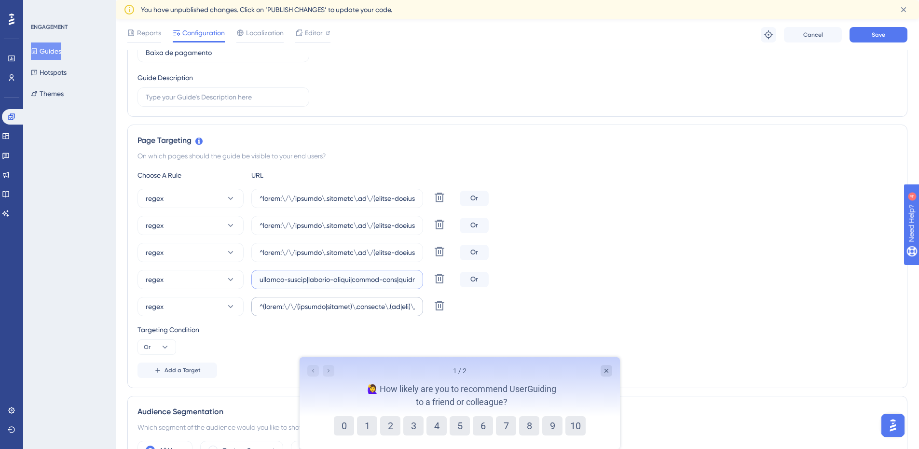
paste input "|colegio-talles-de-mileto|[GEOGRAPHIC_DATA]-centro-educacional|[GEOGRAPHIC_DATA…"
type input "^https:\/\/payment\.olaisaac\.io\/(escola-demonstracao-(1|2)|escola-[PERSON_NAM…"
drag, startPoint x: 431, startPoint y: 306, endPoint x: 727, endPoint y: 299, distance: 296.0
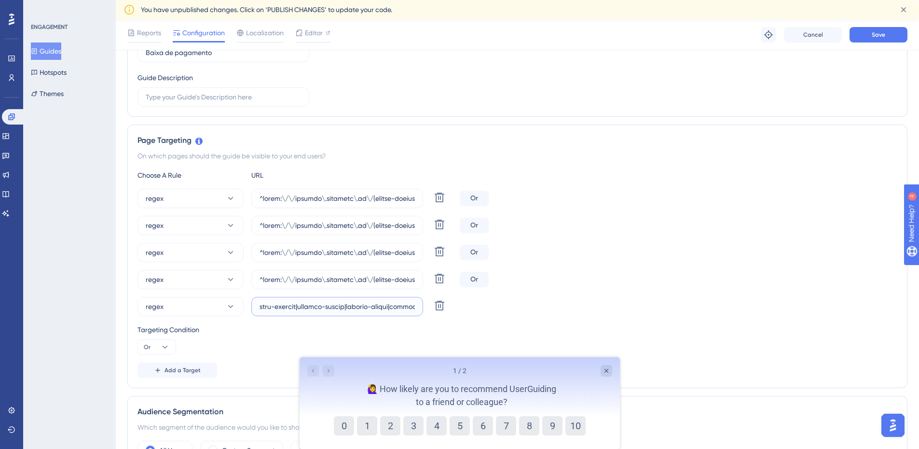
click at [727, 299] on div "regex Delete" at bounding box center [518, 306] width 760 height 19
click at [396, 306] on input "text" at bounding box center [337, 306] width 155 height 11
paste input "|colegio-talles-de-mileto|[GEOGRAPHIC_DATA]-centro-educacional|[GEOGRAPHIC_DATA…"
type input "^(https:\/\/(payment|escolas)\.olaisaac\.(io|dev)\/(escola-demonstracao-(1|2)|e…"
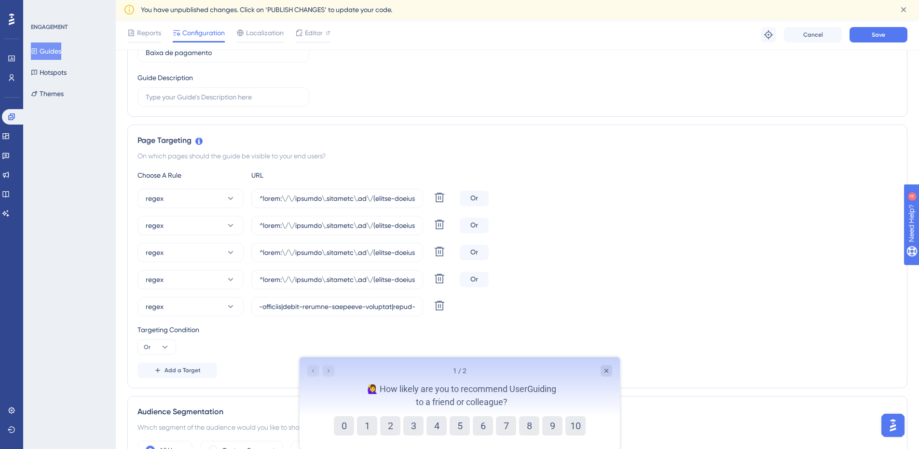
scroll to position [0, 0]
click at [654, 312] on div "regex Delete" at bounding box center [518, 306] width 760 height 19
click at [882, 31] on span "Save" at bounding box center [879, 35] width 14 height 8
click at [8, 116] on icon at bounding box center [12, 117] width 8 height 8
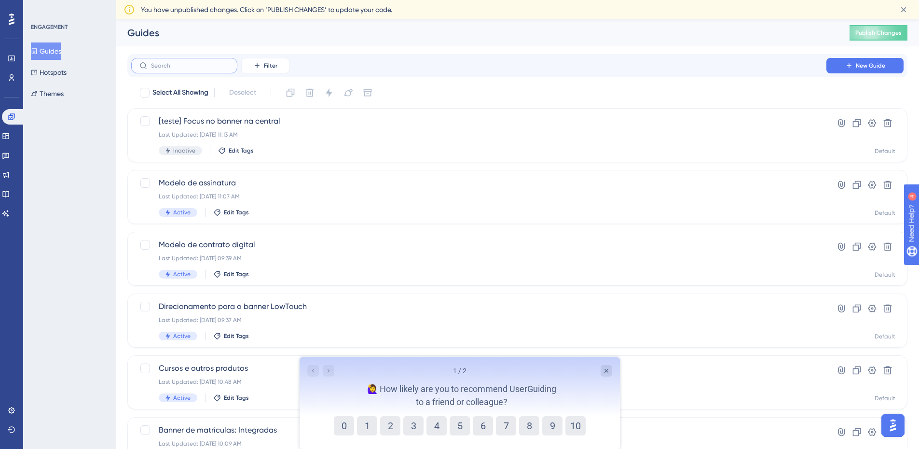
click at [165, 68] on input "text" at bounding box center [190, 65] width 78 height 7
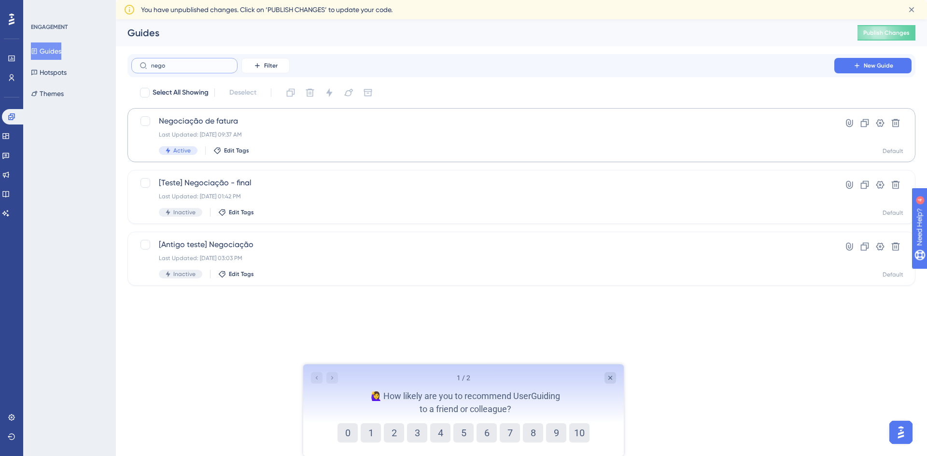
type input "nego"
click at [197, 114] on div "Negociação de fatura Last Updated: [DATE] 09:37 AM Active Edit Tags Hyperlink C…" at bounding box center [521, 135] width 788 height 54
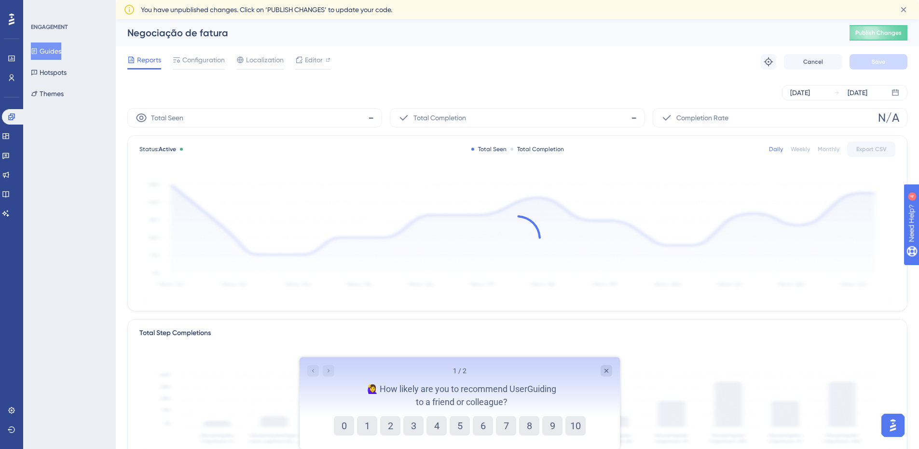
click at [201, 52] on div "Reports Configuration Localization Editor Troubleshoot Cancel Save" at bounding box center [517, 61] width 780 height 31
click at [201, 59] on span "Configuration" at bounding box center [203, 60] width 42 height 12
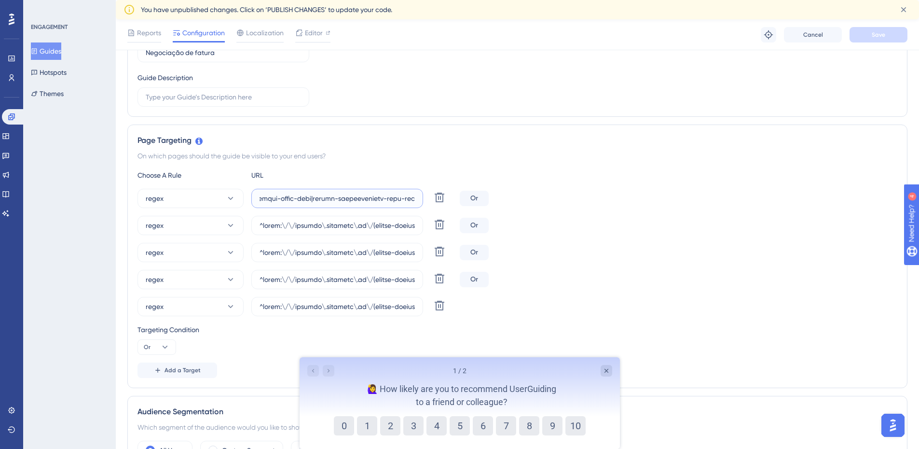
scroll to position [0, 27663]
drag, startPoint x: 377, startPoint y: 196, endPoint x: 690, endPoint y: 181, distance: 313.1
click at [690, 181] on div "Choose A Rule URL regex Delete Or regex [PERSON_NAME] regex Delete Or regex Del…" at bounding box center [518, 273] width 760 height 209
click at [397, 199] on input "text" at bounding box center [337, 198] width 155 height 11
paste input "|colegio-talles-de-mileto|[GEOGRAPHIC_DATA]-centro-educacional|[GEOGRAPHIC_DATA…"
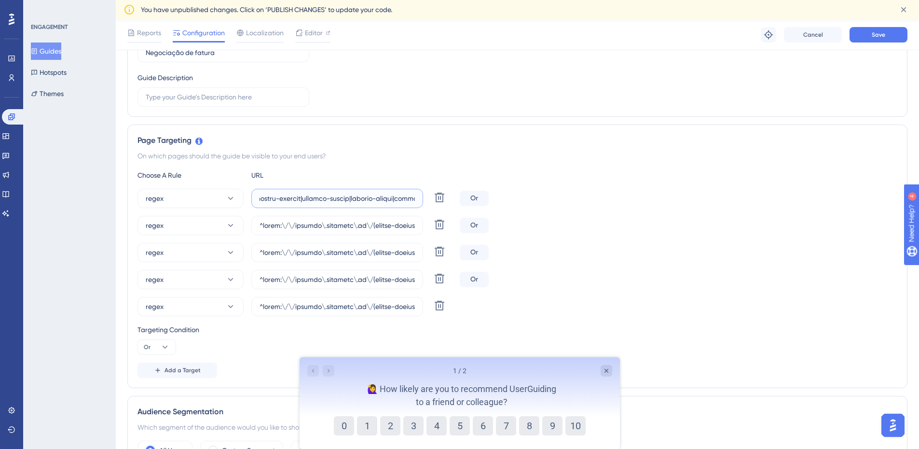
scroll to position [0, 30477]
type input "^(https:\/\/(payment|escolas)\.olaisaac\.(io|dev)\/(escola-demonstracao-(1|2)|e…"
drag, startPoint x: 383, startPoint y: 225, endPoint x: 695, endPoint y: 220, distance: 311.8
click at [695, 220] on div "regex Delete Or" at bounding box center [518, 225] width 760 height 19
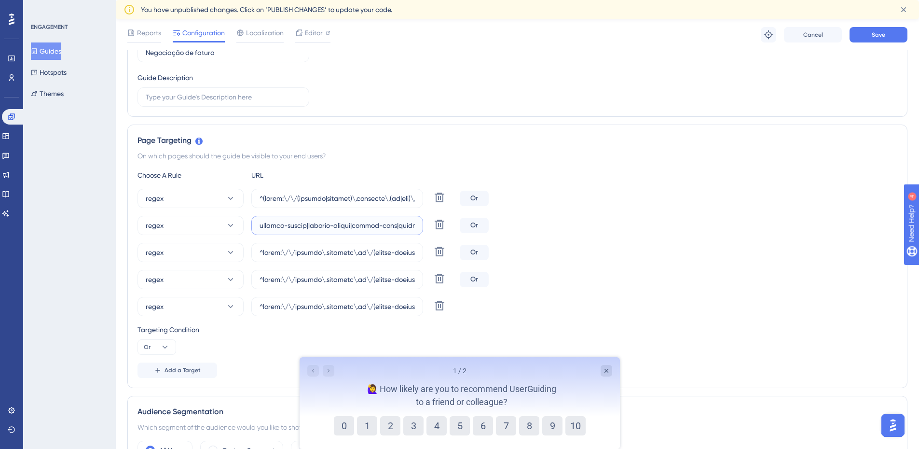
click at [356, 224] on input "text" at bounding box center [337, 225] width 155 height 11
click at [357, 224] on input "text" at bounding box center [337, 225] width 155 height 11
click at [356, 224] on input "text" at bounding box center [337, 225] width 155 height 11
paste input "|colegio-talles-de-mileto|[GEOGRAPHIC_DATA]-centro-educacional|[GEOGRAPHIC_DATA…"
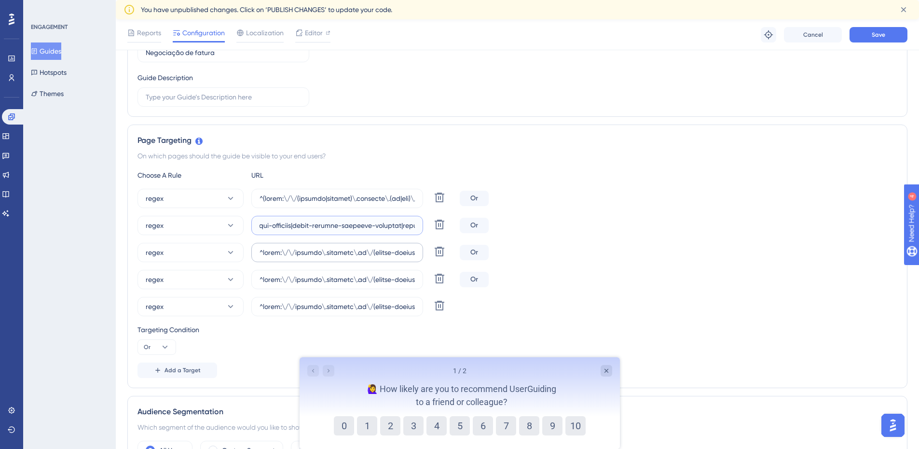
type input "^https:\/\/payment\.olaisaac\.io\/(escola-demonstracao-(1|2)|escola-[PERSON_NAM…"
drag, startPoint x: 378, startPoint y: 252, endPoint x: 799, endPoint y: 242, distance: 420.5
click at [799, 242] on div "regex Delete Or regex [PERSON_NAME] regex Delete Or regex Delete Or regex Delete" at bounding box center [518, 252] width 760 height 127
click at [306, 251] on input "text" at bounding box center [337, 252] width 155 height 11
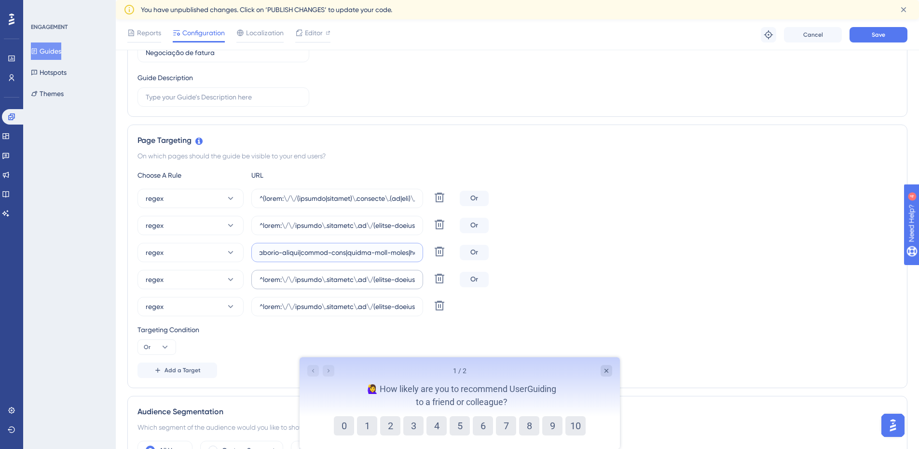
paste input "|colegio-talles-de-mileto|[GEOGRAPHIC_DATA]-centro-educacional|[GEOGRAPHIC_DATA…"
type input "^https:\/\/payment\.olaisaac\.io\/(escola-demonstracao-(1|2)|escola-[PERSON_NAM…"
drag, startPoint x: 336, startPoint y: 276, endPoint x: 682, endPoint y: 272, distance: 346.1
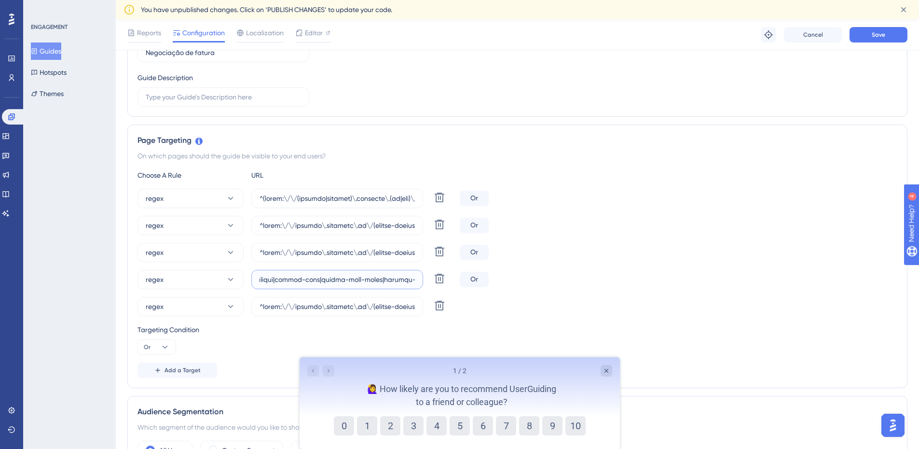
click at [682, 272] on div "regex Delete Or" at bounding box center [518, 279] width 760 height 19
click at [269, 278] on input "text" at bounding box center [337, 279] width 155 height 11
paste input "|colegio-talles-de-mileto|[GEOGRAPHIC_DATA]-centro-educacional|[GEOGRAPHIC_DATA…"
type input "^https:\/\/payment\.olaisaac\.io\/(escola-demonstracao-(1|2)|escola-[PERSON_NAM…"
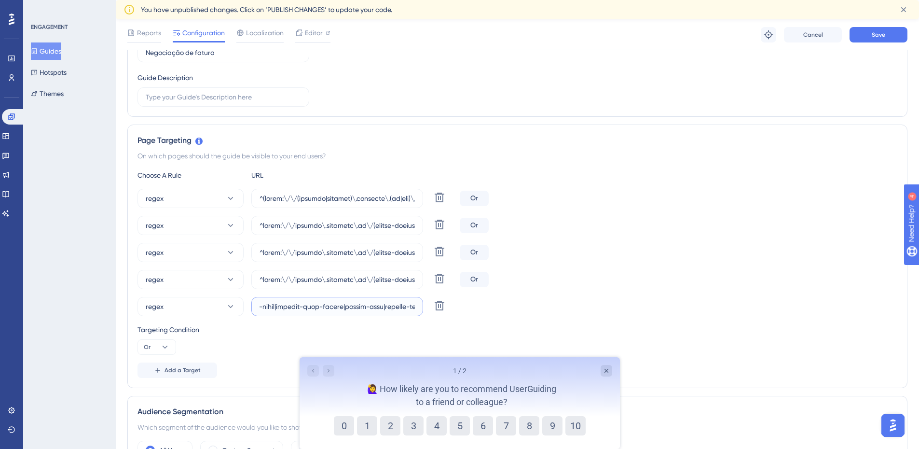
scroll to position [0, 27743]
drag, startPoint x: 417, startPoint y: 305, endPoint x: 679, endPoint y: 308, distance: 261.6
click at [679, 308] on div "regex Delete" at bounding box center [518, 306] width 760 height 19
click at [270, 306] on input "text" at bounding box center [337, 306] width 155 height 11
paste input "|colegio-talles-de-mileto|[GEOGRAPHIC_DATA]-centro-educacional|[GEOGRAPHIC_DATA…"
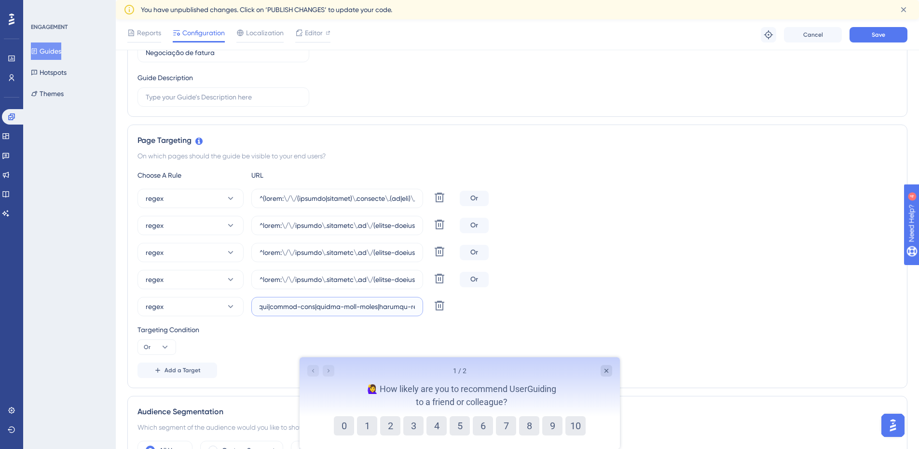
scroll to position [0, 30429]
type input "^https:\/\/payment\.olaisaac\.io\/(escola-demonstracao-(1|2)|escola-[PERSON_NAM…"
click at [683, 274] on div "regex Delete Or" at bounding box center [518, 279] width 760 height 19
click at [886, 35] on button "Save" at bounding box center [879, 34] width 58 height 15
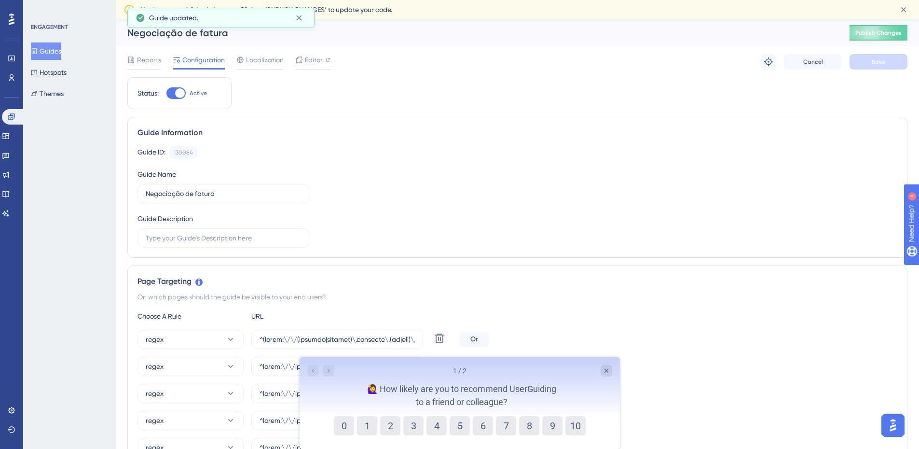
click at [56, 50] on button "Guides" at bounding box center [46, 50] width 30 height 17
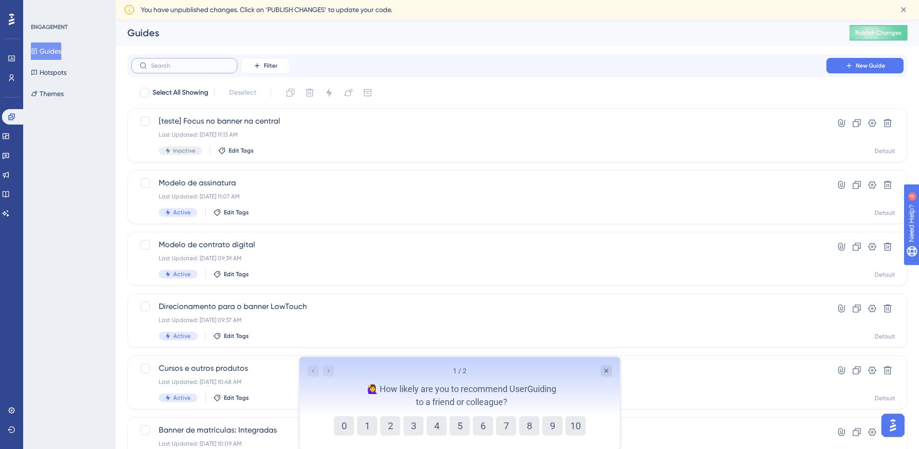
click at [176, 69] on input "text" at bounding box center [190, 65] width 78 height 7
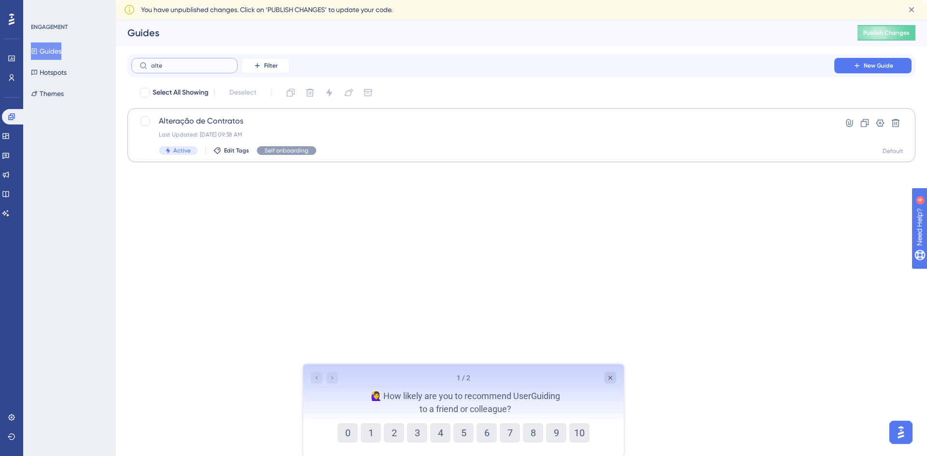
type input "alte"
click at [219, 117] on span "Alteração de Contratos" at bounding box center [483, 121] width 648 height 12
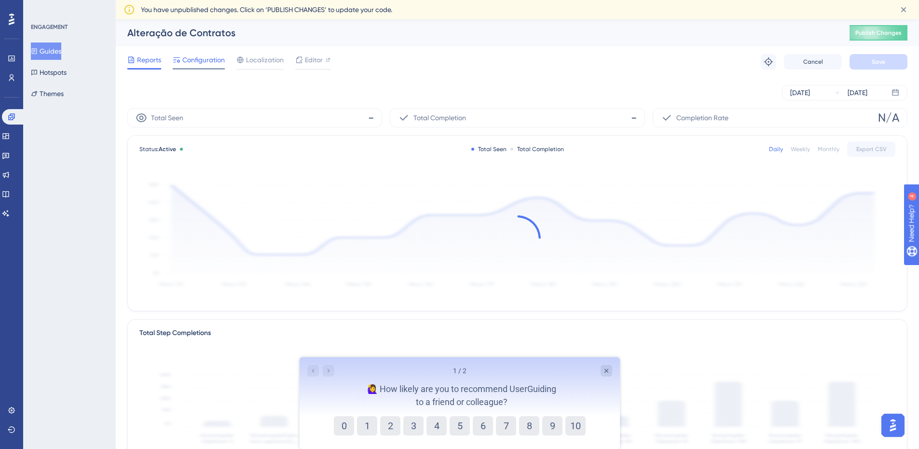
click at [199, 64] on span "Configuration" at bounding box center [203, 60] width 42 height 12
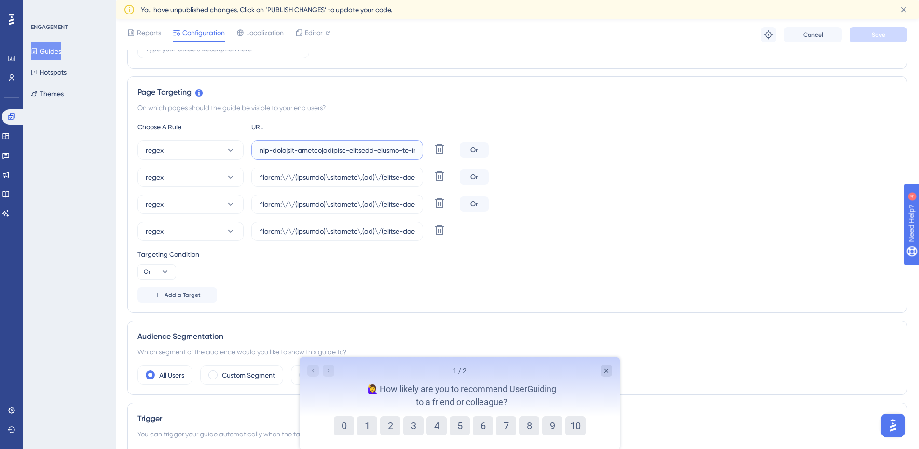
scroll to position [0, 27663]
drag, startPoint x: 363, startPoint y: 148, endPoint x: 765, endPoint y: 140, distance: 401.6
click at [765, 140] on div "regex Delete Or" at bounding box center [518, 149] width 760 height 19
click at [396, 147] on input "text" at bounding box center [337, 150] width 155 height 11
paste input "|colegio-talles-de-mileto|[GEOGRAPHIC_DATA]-centro-educacional|[GEOGRAPHIC_DATA…"
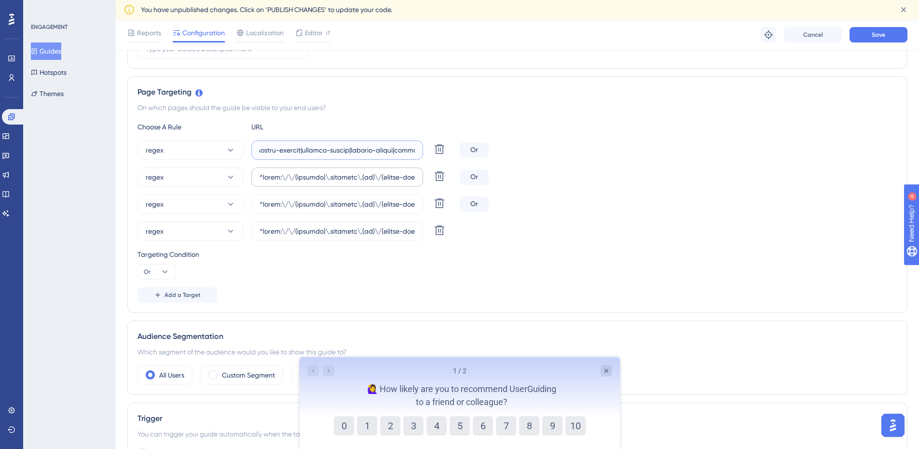
scroll to position [0, 30477]
type input "^(https:\/\/(payment|escolas)\.olaisaac\.(io|dev)\/(escola-demonstracao-(1|2)|e…"
drag, startPoint x: 387, startPoint y: 177, endPoint x: 752, endPoint y: 177, distance: 365.4
click at [752, 177] on div "regex Delete Or" at bounding box center [518, 176] width 760 height 19
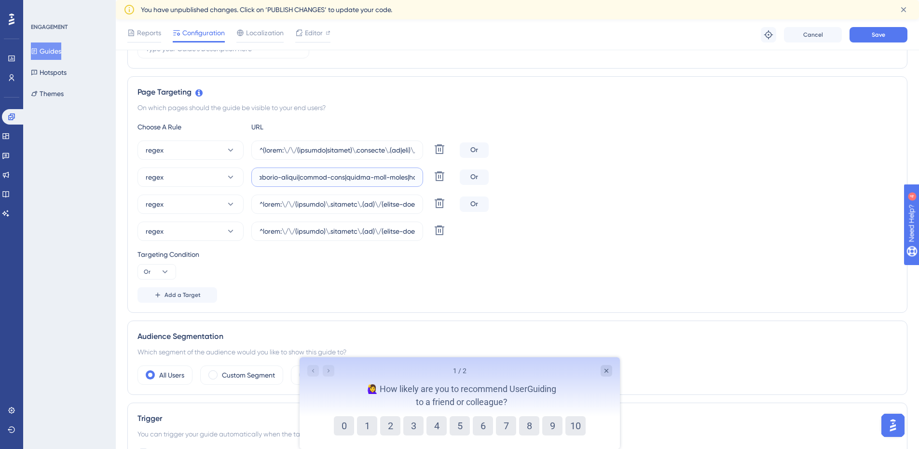
click at [295, 174] on input "text" at bounding box center [337, 177] width 155 height 11
paste input "|colegio-talles-de-mileto|[GEOGRAPHIC_DATA]-centro-educacional|[GEOGRAPHIC_DATA…"
type input "^https:\/\/(payment)\.olaisaac\.(io)\/(escola-demonstracao-(1|2)|escola-[PERSON…"
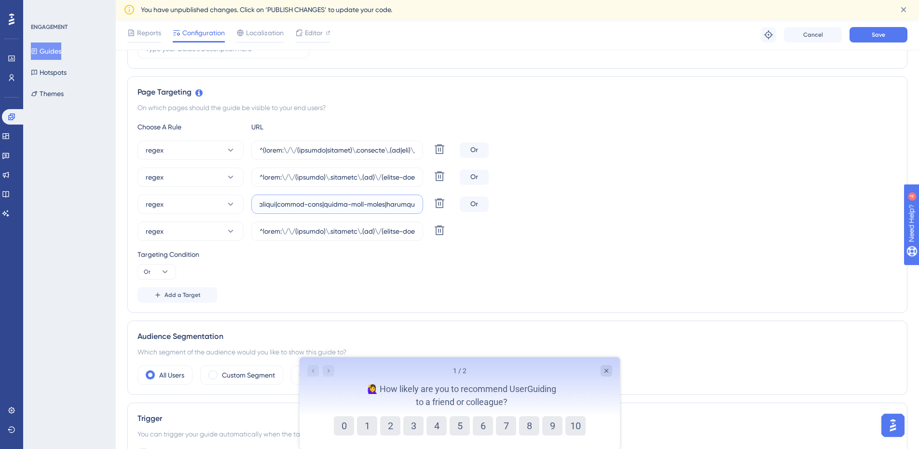
drag, startPoint x: 328, startPoint y: 205, endPoint x: 783, endPoint y: 197, distance: 455.2
click at [783, 197] on div "regex Delete Or" at bounding box center [518, 204] width 760 height 19
click at [272, 204] on input "text" at bounding box center [337, 204] width 155 height 11
paste input "|colegio-talles-de-mileto|[GEOGRAPHIC_DATA]-centro-educacional|[GEOGRAPHIC_DATA…"
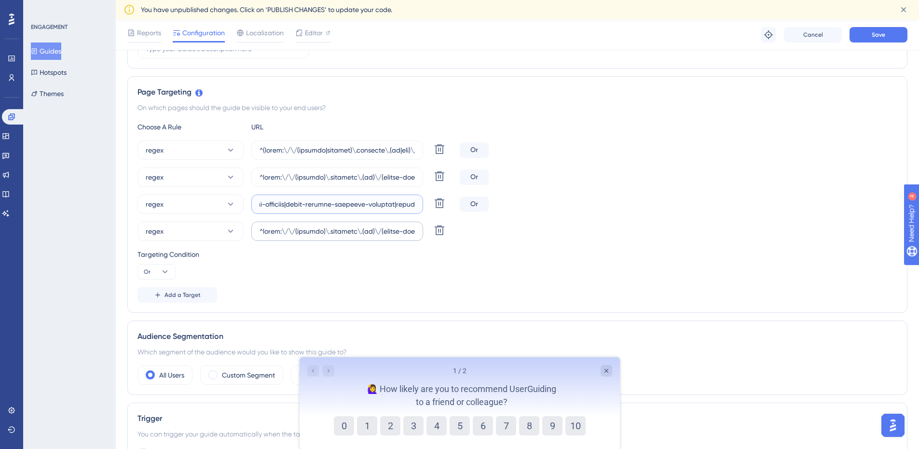
type input "^https:\/\/(payment)\.olaisaac\.(io)\/(escola-demonstracao-(1|2)|escola-[PERSON…"
drag, startPoint x: 344, startPoint y: 231, endPoint x: 812, endPoint y: 260, distance: 469.1
click at [812, 260] on div "Choose A Rule URL regex Delete Or regex [PERSON_NAME] regex Delete Or regex Del…" at bounding box center [518, 211] width 760 height 181
click at [299, 230] on input "text" at bounding box center [337, 231] width 155 height 11
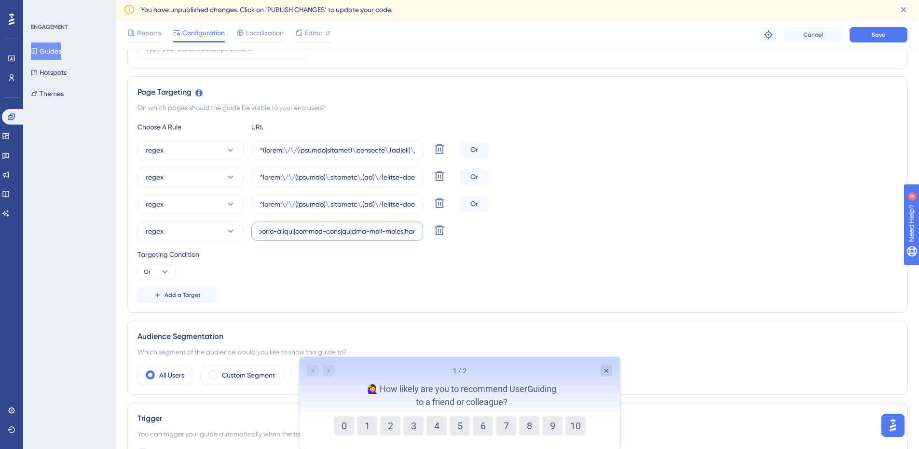
paste input "|colegio-talles-de-mileto|[GEOGRAPHIC_DATA]-centro-educacional|[GEOGRAPHIC_DATA…"
type input "^https:\/\/(payment)\.olaisaac\.(io)\/(escola-demonstracao-(1|2)|escola-[PERSON…"
drag, startPoint x: 567, startPoint y: 294, endPoint x: 661, endPoint y: 239, distance: 108.4
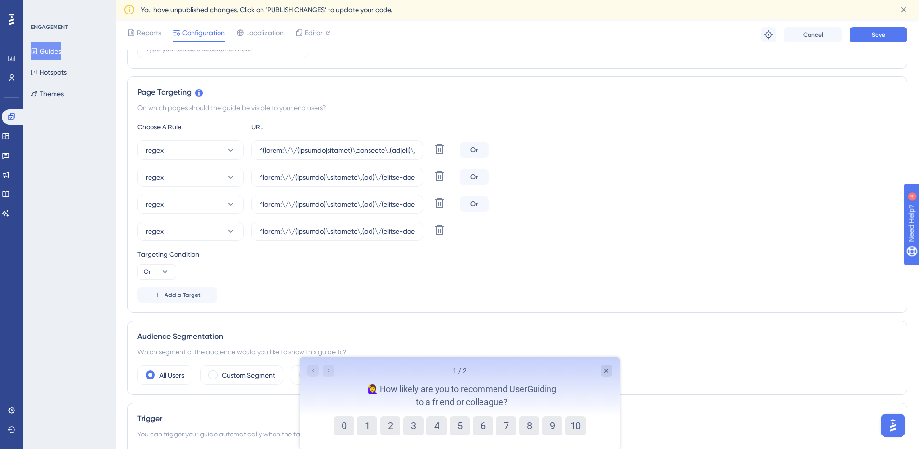
click at [568, 294] on div "Add a Target" at bounding box center [518, 294] width 760 height 15
click at [873, 31] on span "Save" at bounding box center [879, 35] width 14 height 8
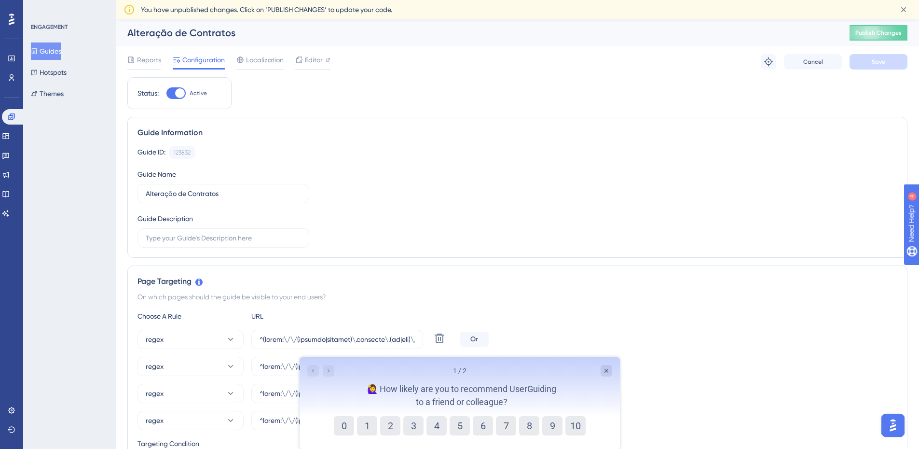
click at [44, 51] on button "Guides" at bounding box center [46, 50] width 30 height 17
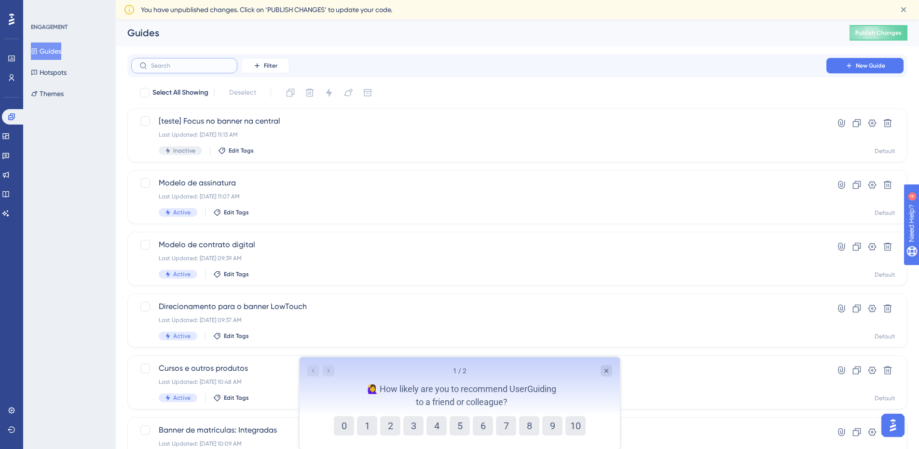
click at [201, 66] on input "text" at bounding box center [190, 65] width 78 height 7
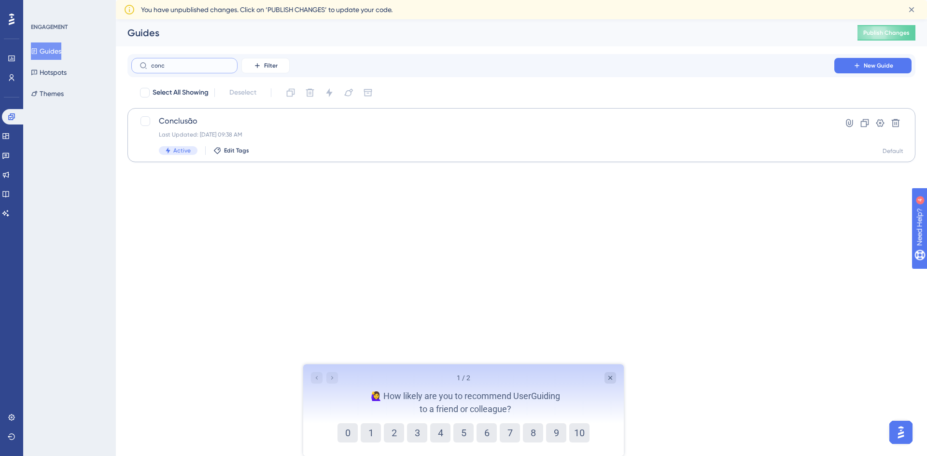
type input "conc"
click at [209, 125] on span "Conclusão" at bounding box center [483, 121] width 648 height 12
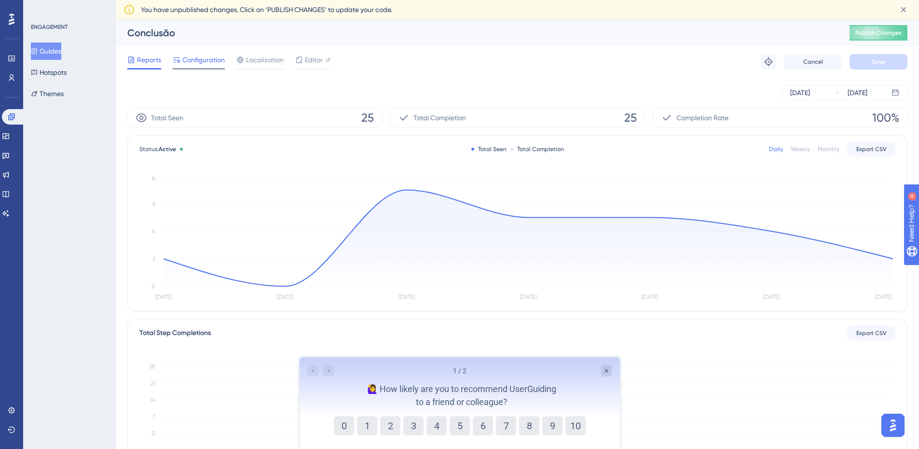
click at [202, 60] on span "Configuration" at bounding box center [203, 60] width 42 height 12
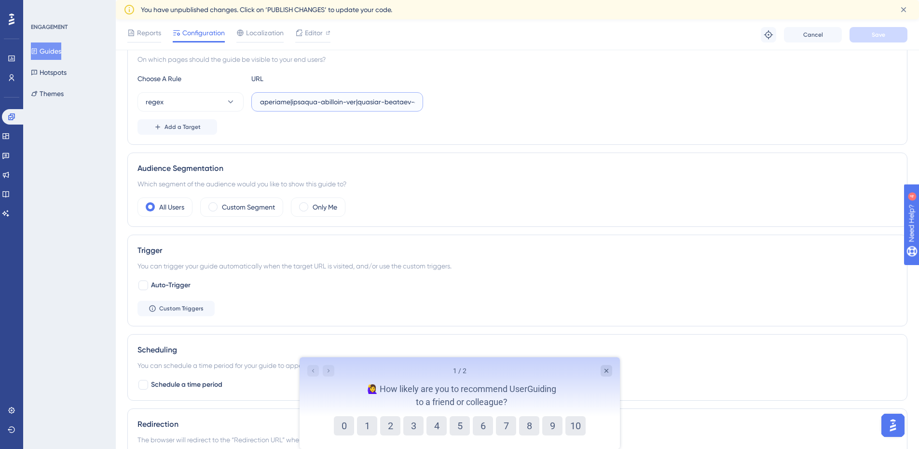
scroll to position [0, 27663]
drag, startPoint x: 364, startPoint y: 97, endPoint x: 835, endPoint y: 123, distance: 472.2
click at [835, 123] on div "Choose A Rule URL regex Add a Target" at bounding box center [518, 104] width 760 height 62
drag, startPoint x: 396, startPoint y: 103, endPoint x: 409, endPoint y: 117, distance: 19.2
click at [396, 103] on input "text" at bounding box center [337, 102] width 155 height 11
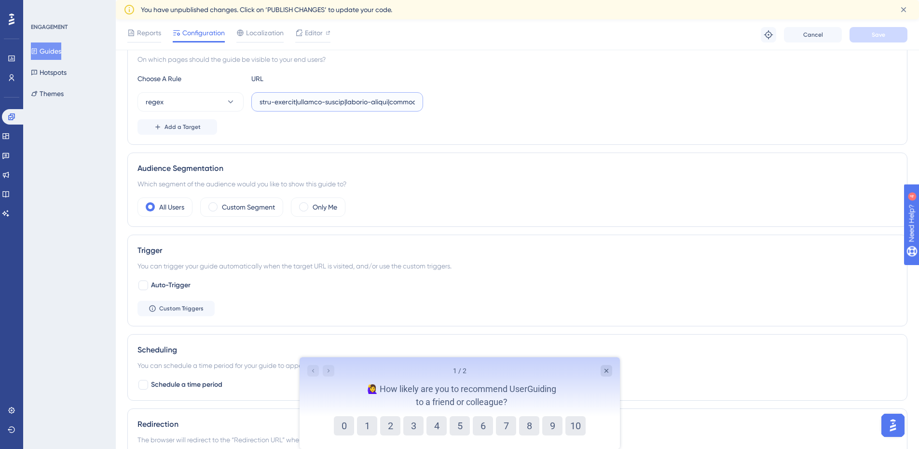
click at [395, 102] on input "text" at bounding box center [337, 102] width 155 height 11
paste input "|colegio-talles-de-mileto|[GEOGRAPHIC_DATA]-centro-educacional|[GEOGRAPHIC_DATA…"
type input "^(https:\/\/(payment|escolas)\.olaisaac\.(io|dev)\/(escola-demonstracao-(1|2)|e…"
click at [572, 146] on div "Status: Active Guide Information Guide ID: 130140 Copy Guide Name Conclusão Gui…" at bounding box center [517, 232] width 780 height 785
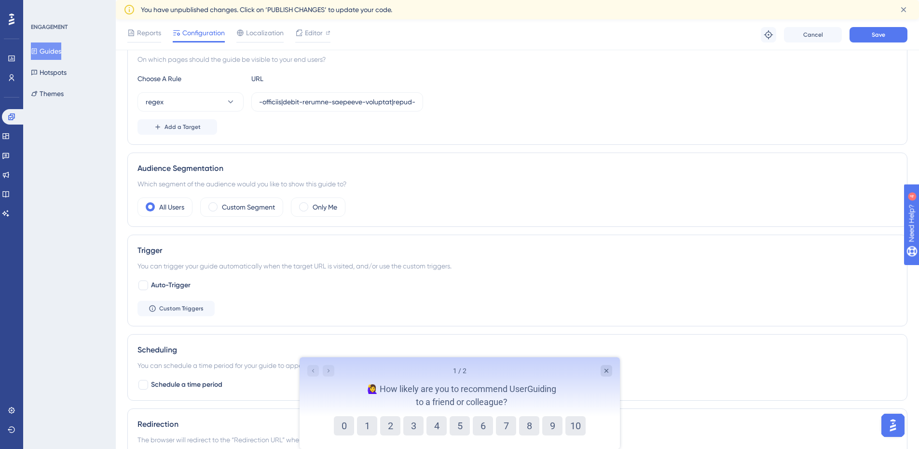
scroll to position [0, 0]
click at [884, 24] on div "Reports Configuration Localization Editor Troubleshoot Cancel Save" at bounding box center [518, 34] width 804 height 31
click at [883, 36] on span "Save" at bounding box center [879, 35] width 14 height 8
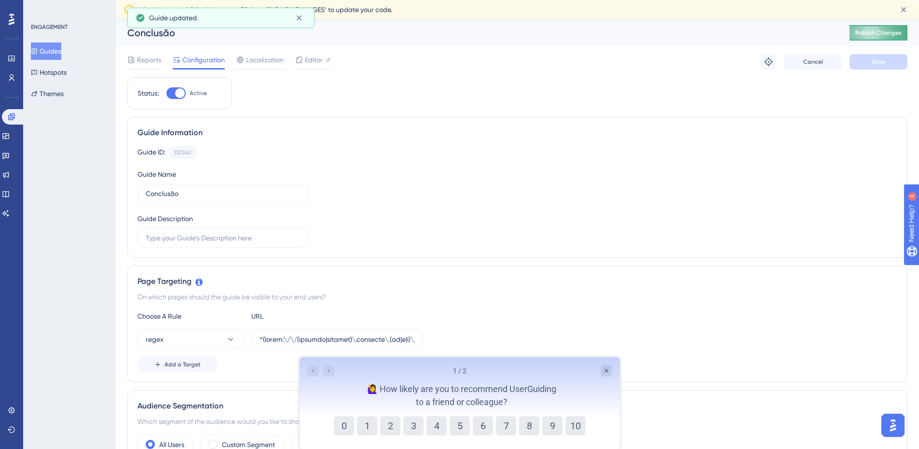
click at [873, 37] on button "Publish Changes" at bounding box center [879, 32] width 58 height 15
